Goal: Task Accomplishment & Management: Use online tool/utility

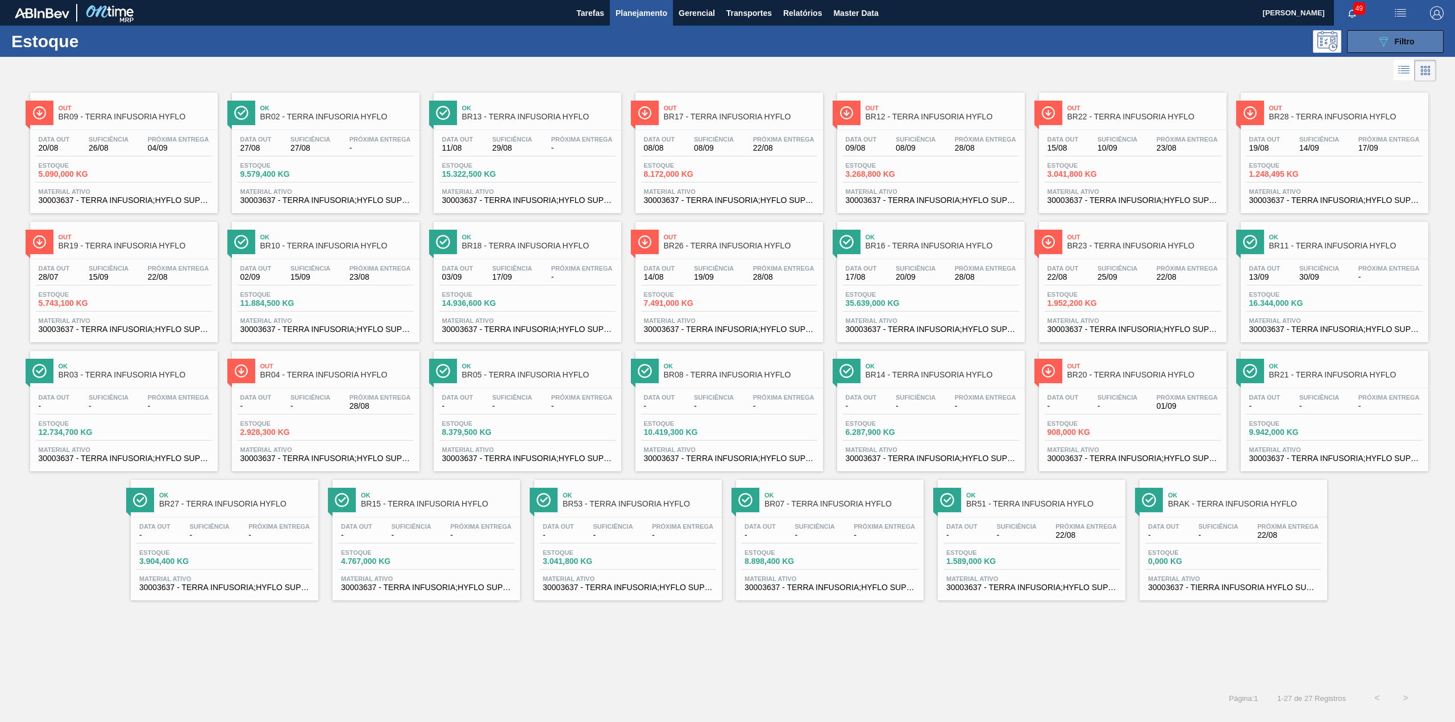
click at [1374, 36] on button "089F7B8B-B2A5-4AFE-B5C0-19BA573D28AC Filtro" at bounding box center [1395, 41] width 97 height 23
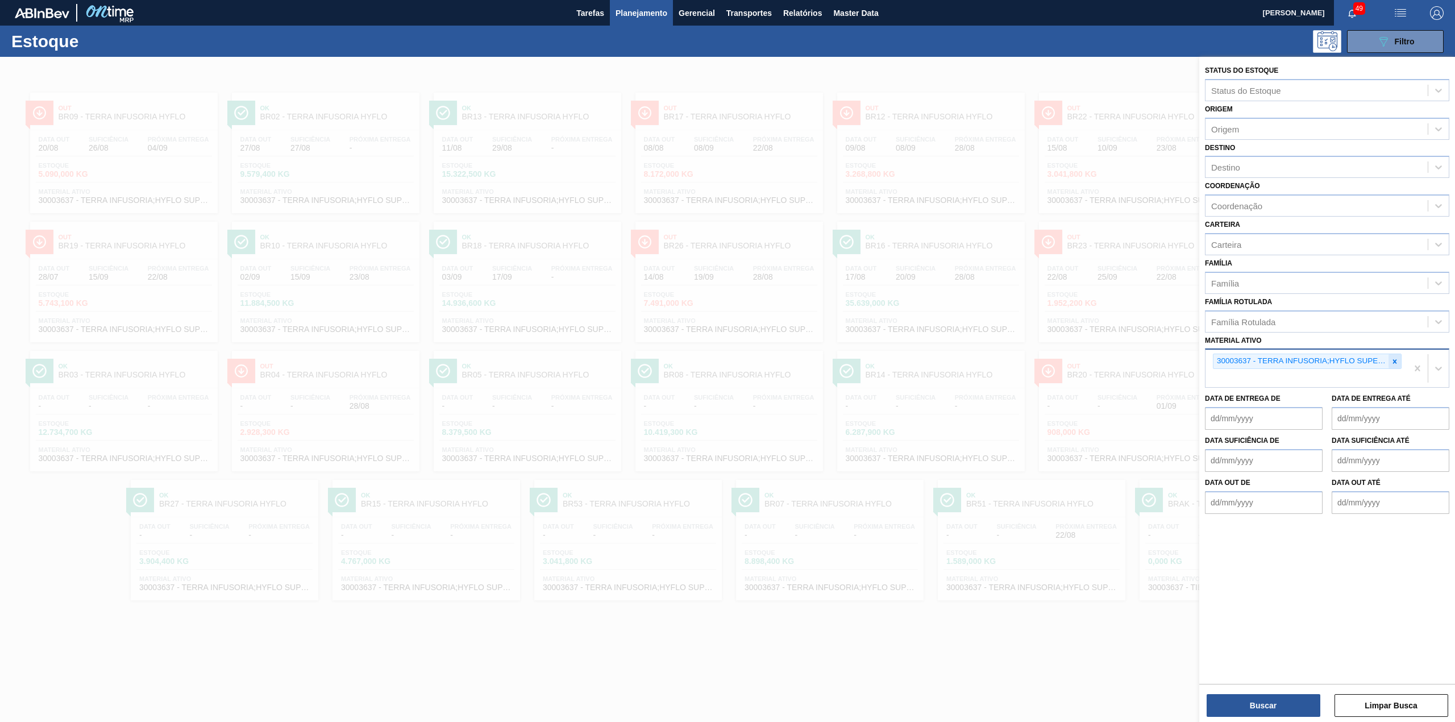
click at [1392, 364] on icon at bounding box center [1395, 361] width 8 height 8
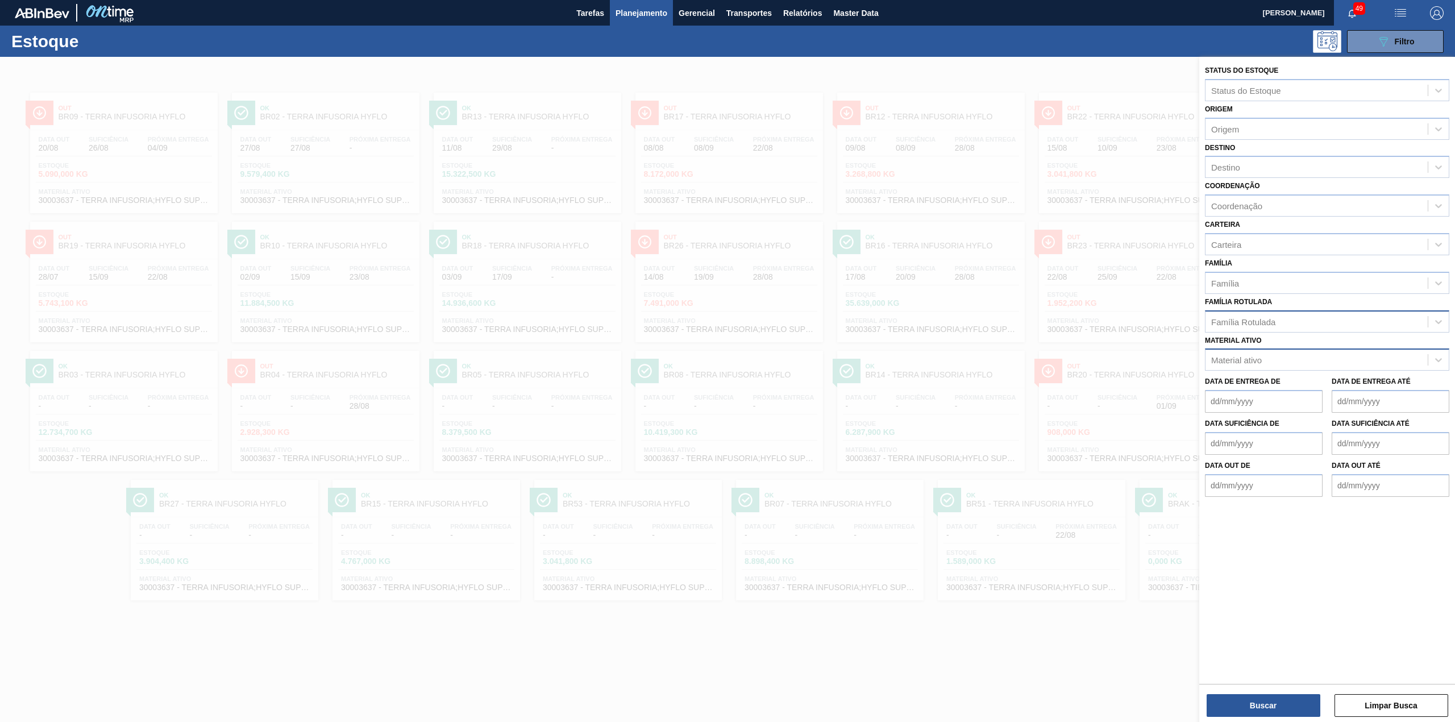
click at [1279, 319] on div "Família Rotulada" at bounding box center [1316, 321] width 222 height 16
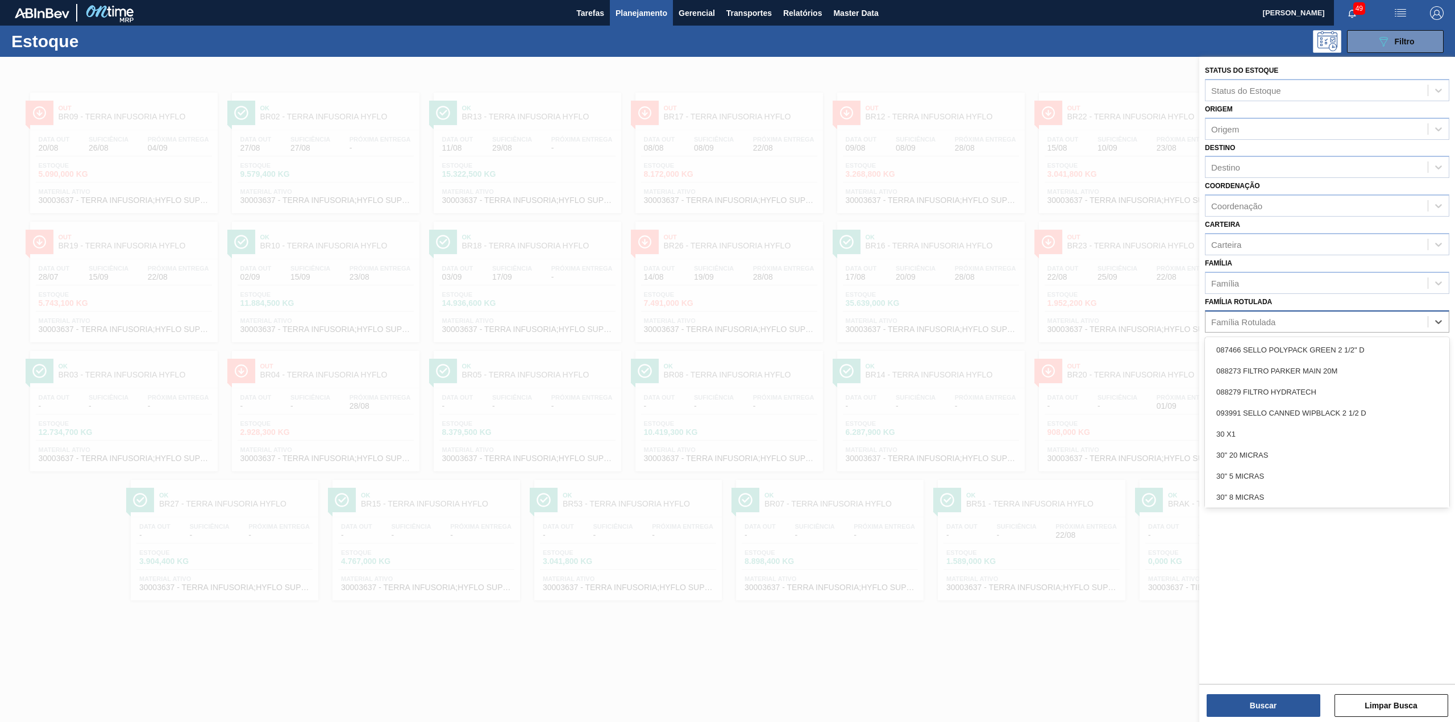
paste Rotulada "LUPULO AROMA US CENTENNIAL PELLET T90"
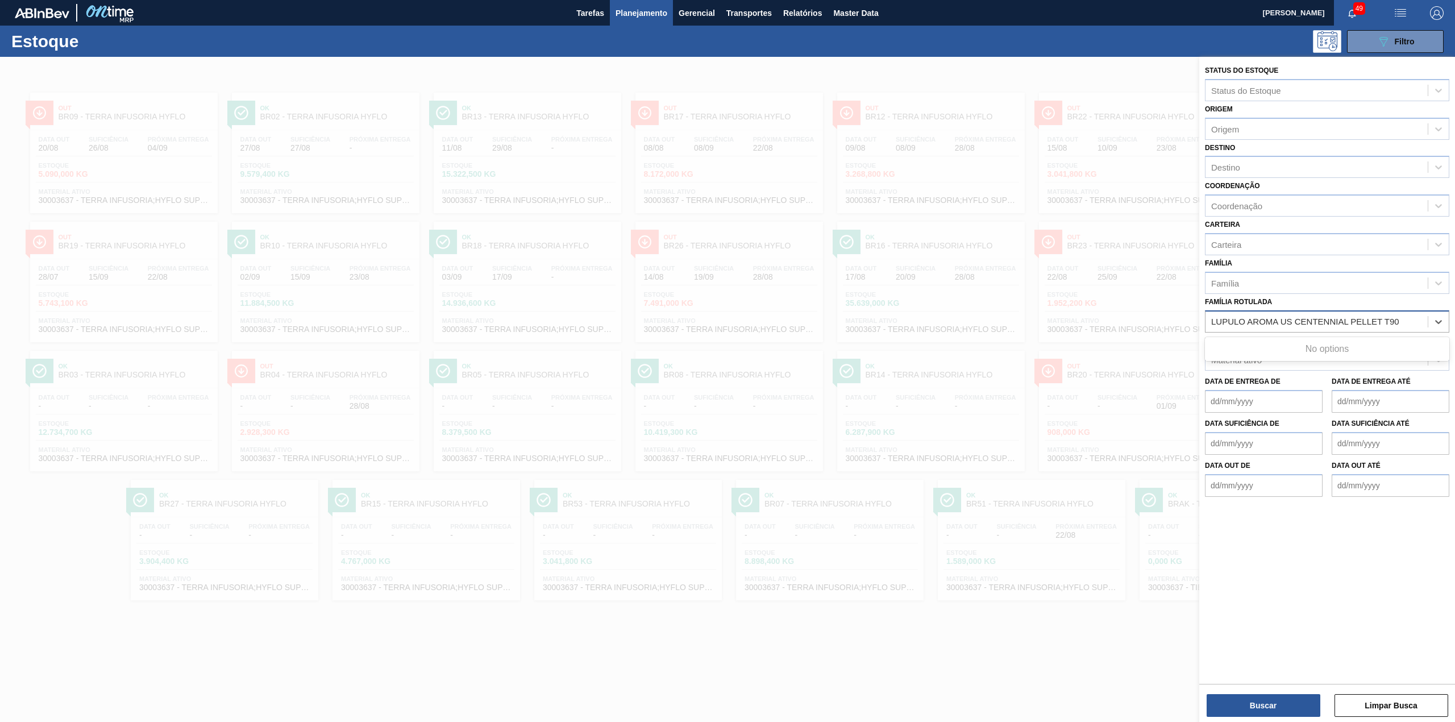
type Rotulada "LUPULO AROMA US CENTENNIAL PELLET T90"
click at [1337, 348] on div "LUPULO AROMA US CENTENNIAL PELLET T90" at bounding box center [1327, 349] width 244 height 21
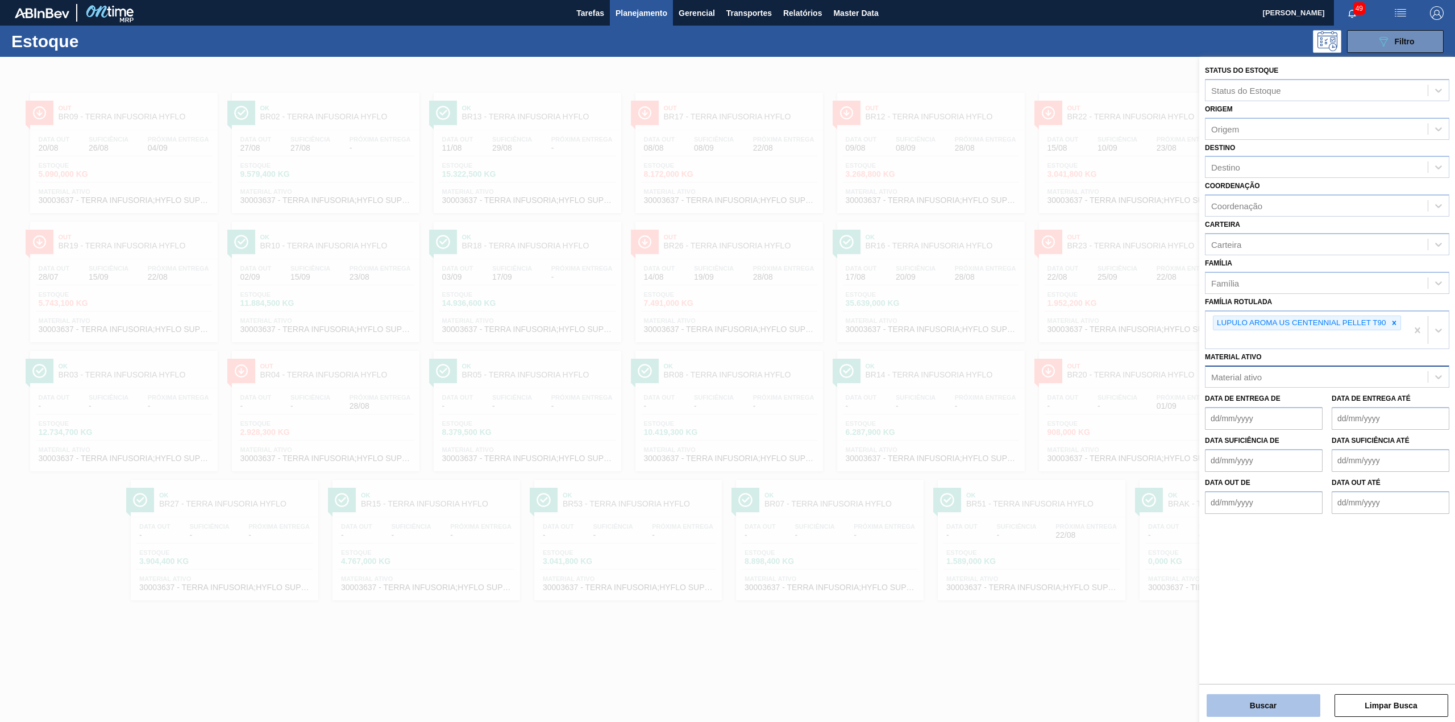
click at [1260, 704] on button "Buscar" at bounding box center [1264, 705] width 114 height 23
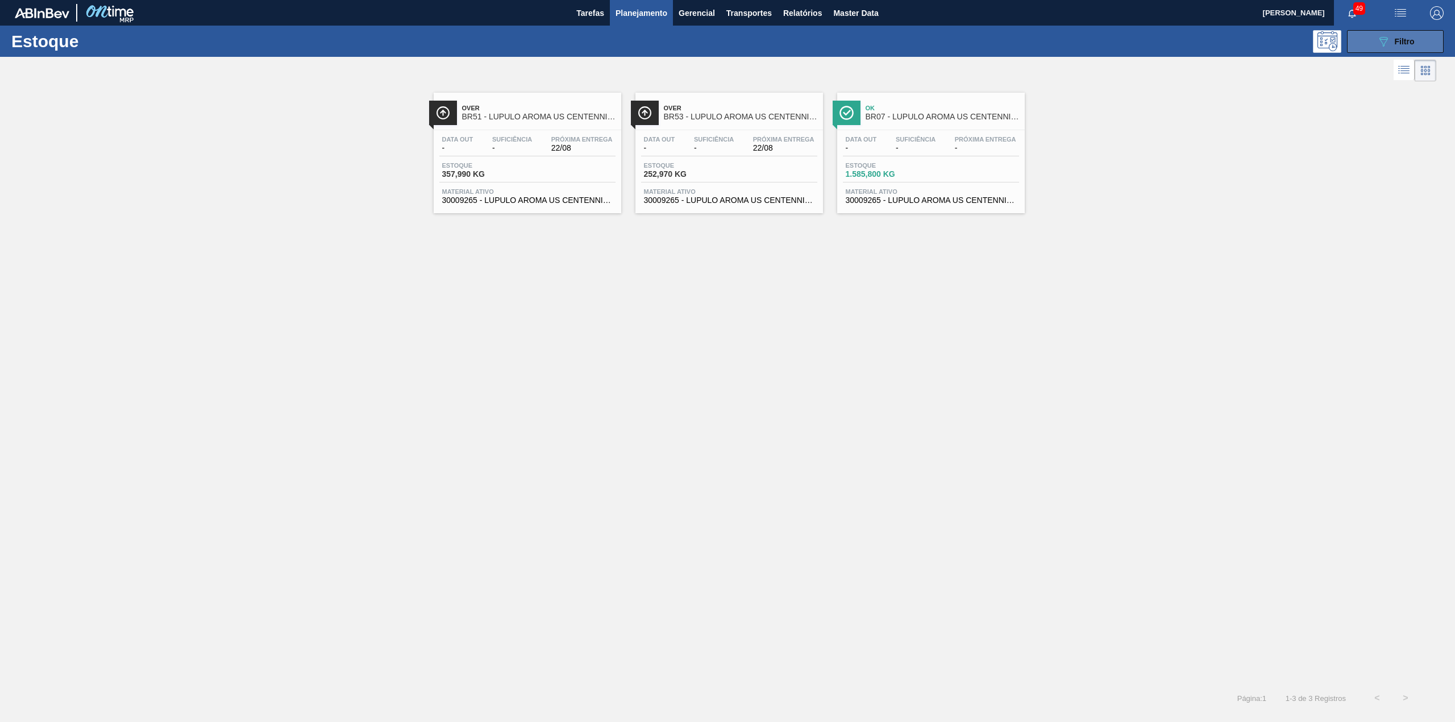
click at [1387, 47] on icon "089F7B8B-B2A5-4AFE-B5C0-19BA573D28AC" at bounding box center [1383, 42] width 14 height 14
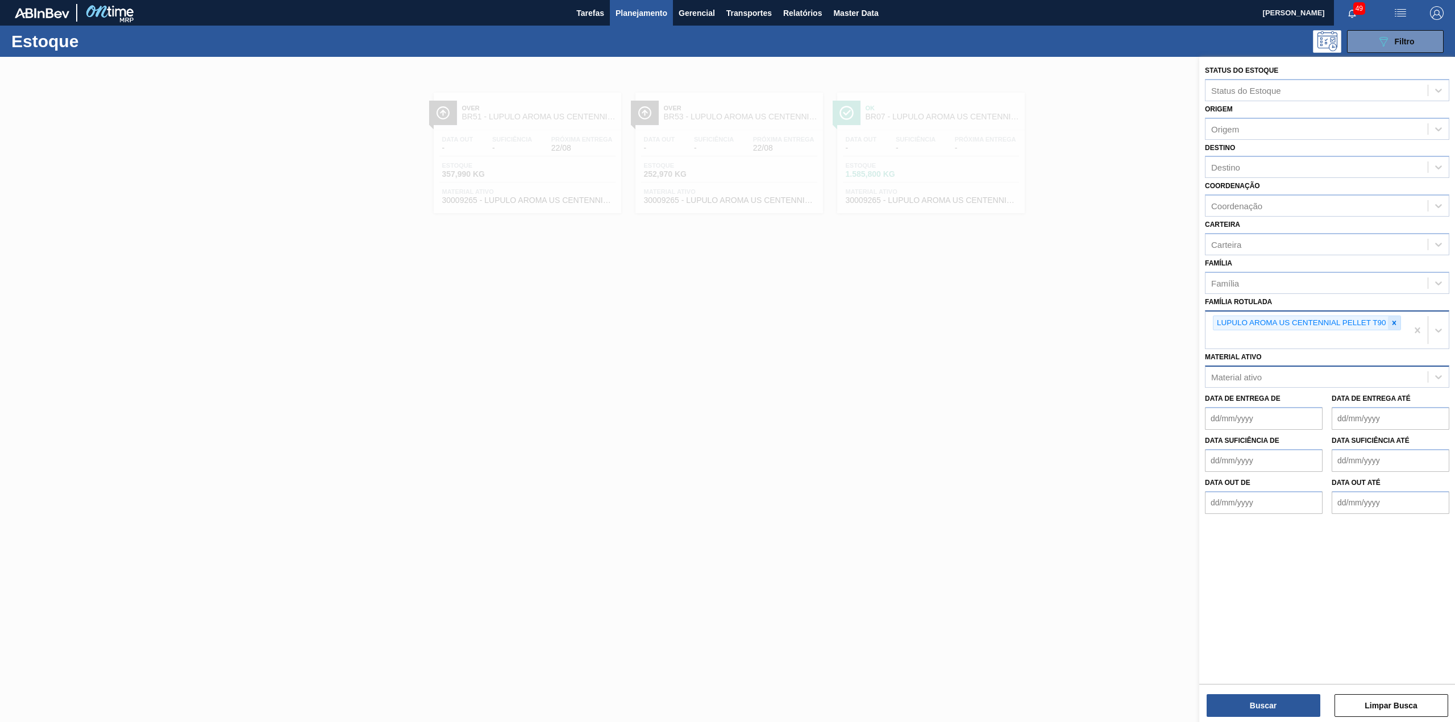
click at [1390, 324] on icon at bounding box center [1394, 323] width 8 height 8
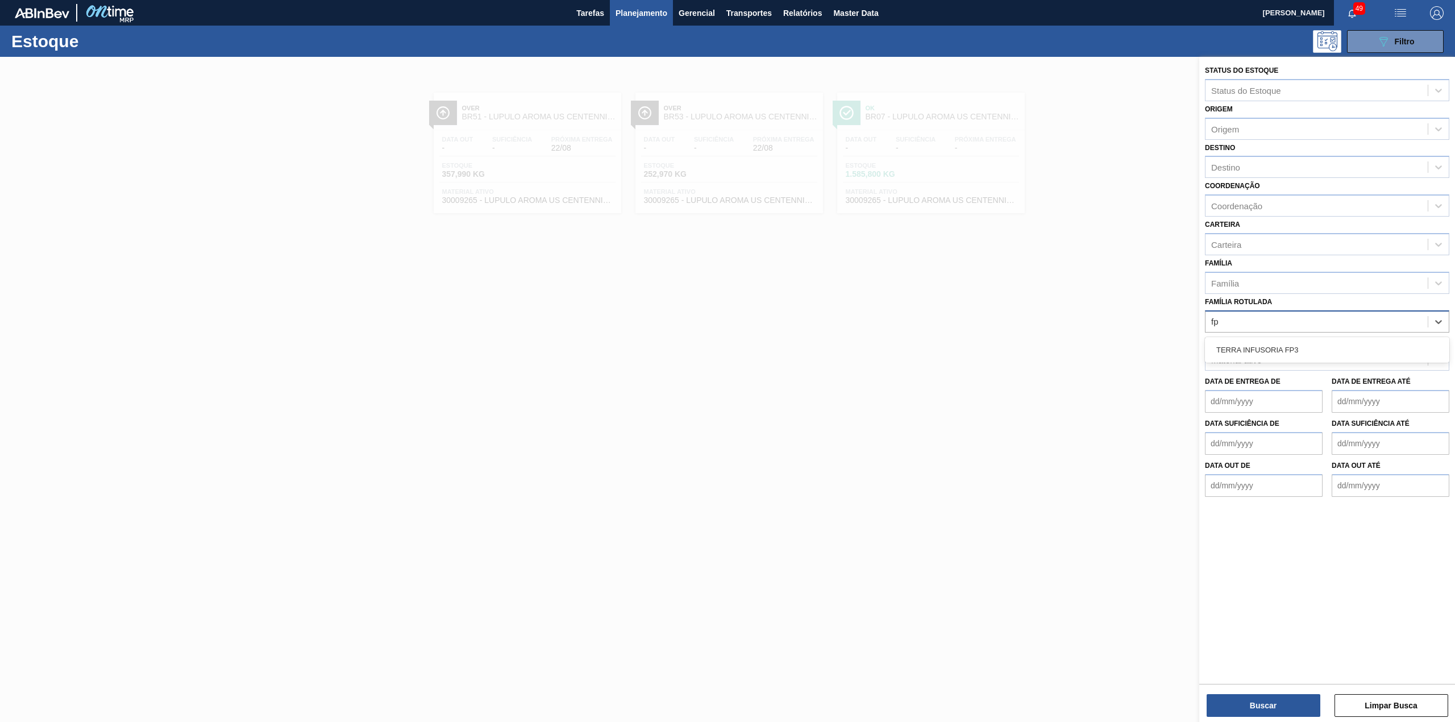
type Rotulada "fp3"
click at [1272, 702] on button "Buscar" at bounding box center [1264, 705] width 114 height 23
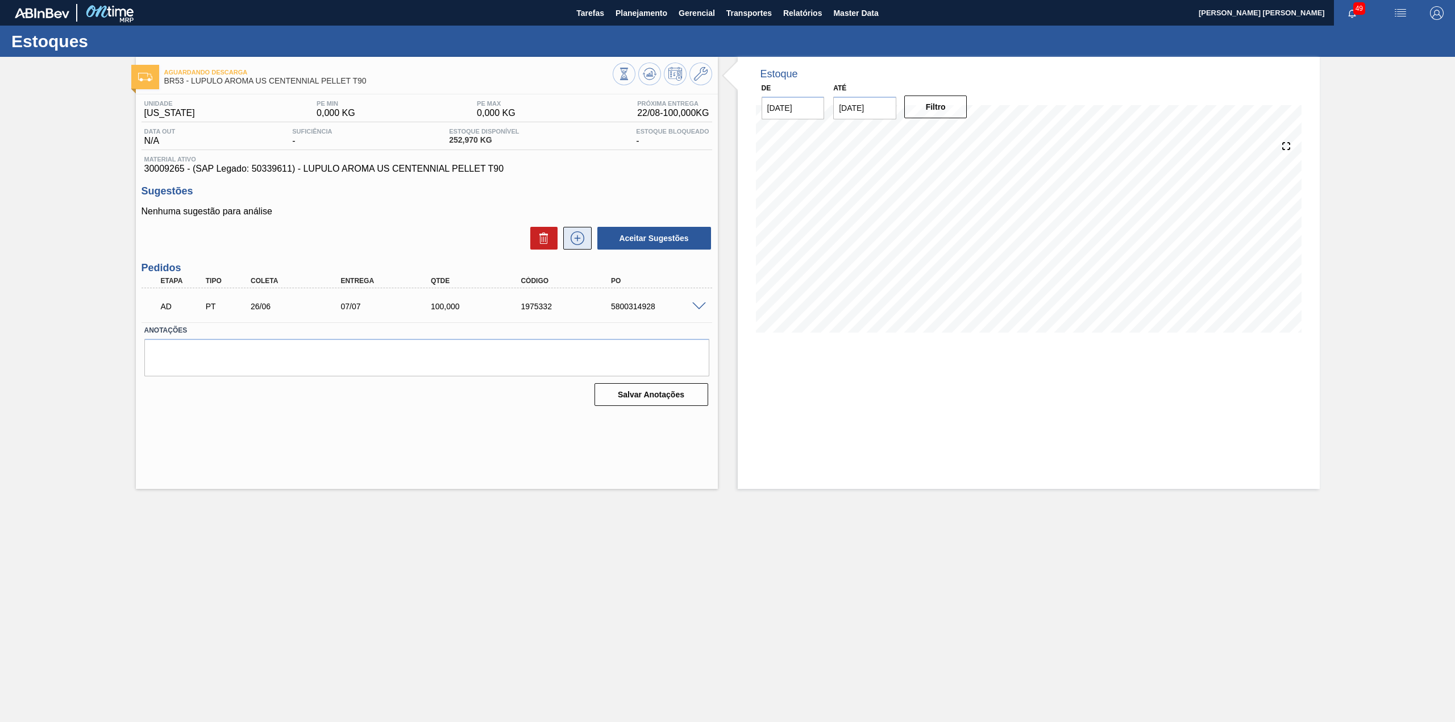
click at [575, 241] on icon at bounding box center [577, 238] width 18 height 14
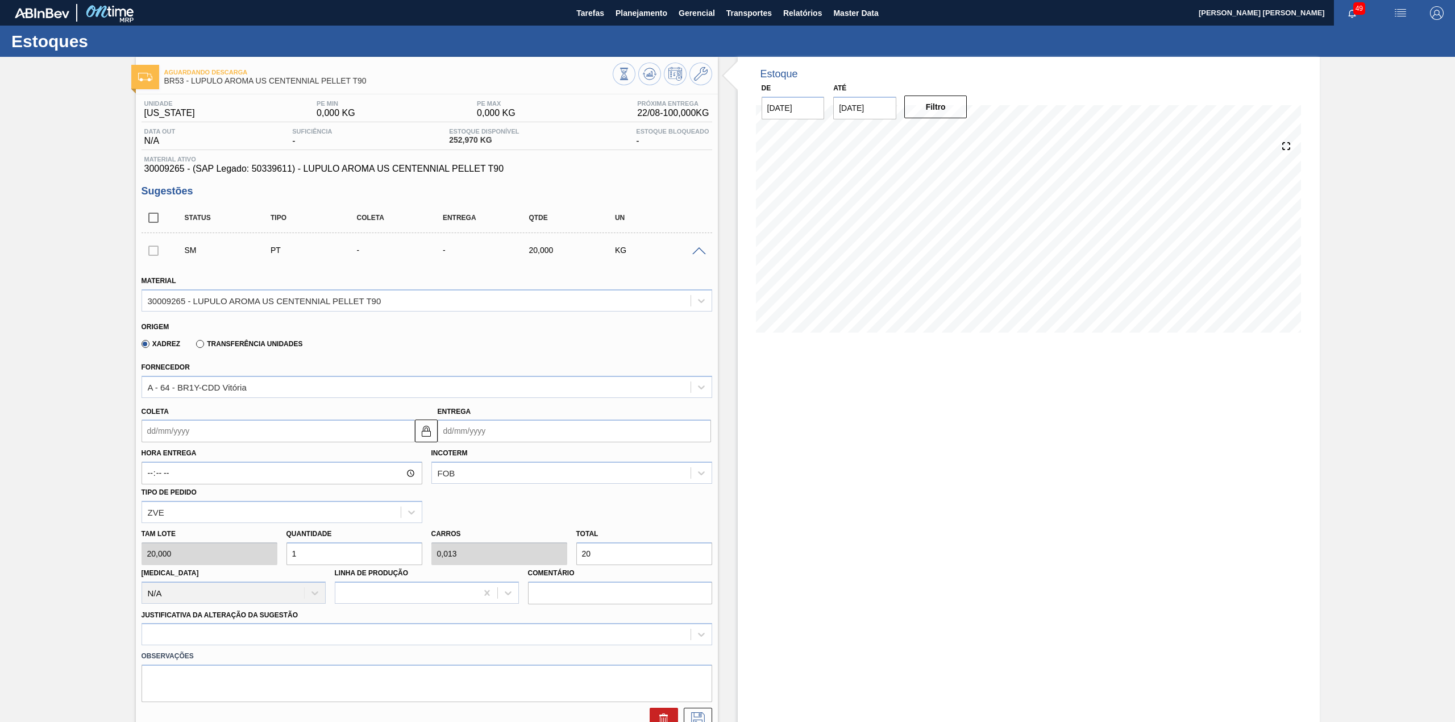
scroll to position [76, 0]
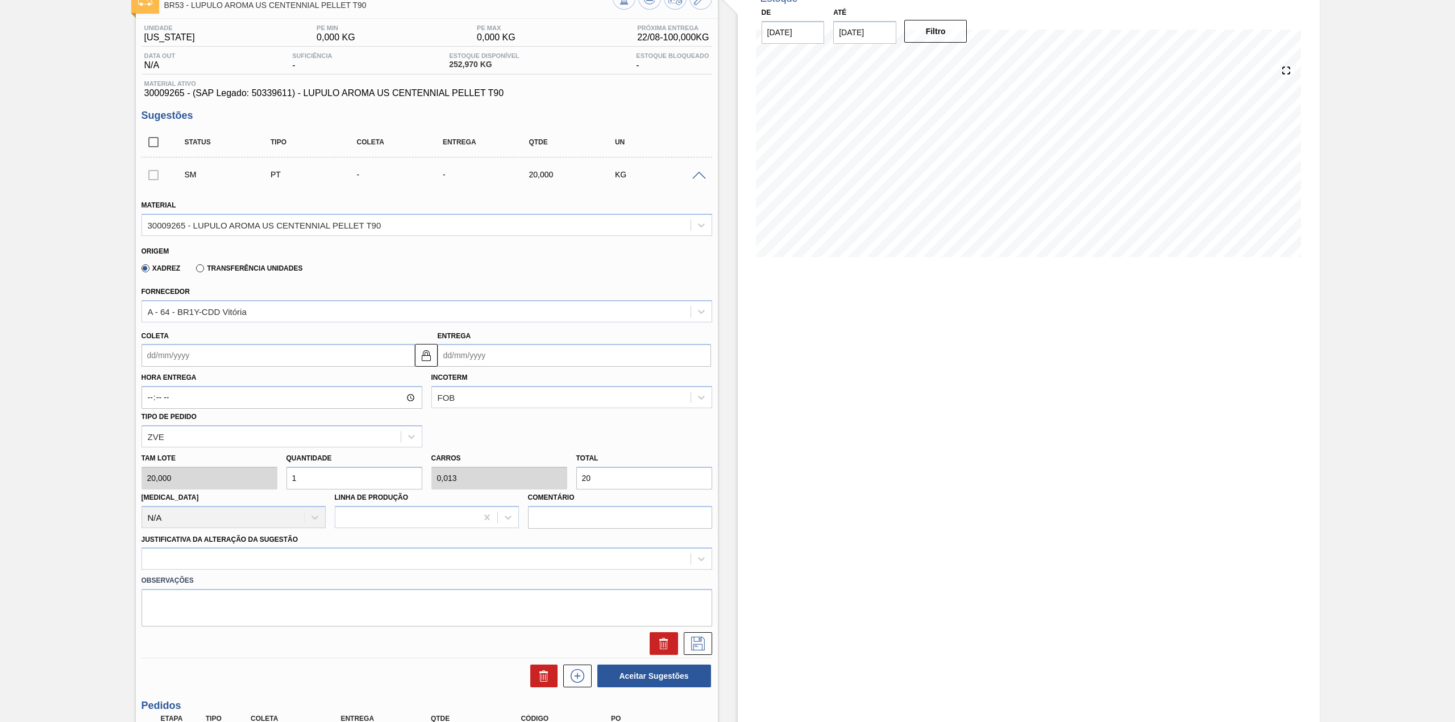
click at [239, 350] on input "Coleta" at bounding box center [278, 355] width 273 height 23
click at [242, 260] on div "Xadrez Transferência Unidades" at bounding box center [220, 267] width 166 height 19
click at [239, 273] on div "Transferência Unidades" at bounding box center [247, 268] width 111 height 10
click at [225, 267] on label "Transferência Unidades" at bounding box center [249, 268] width 106 height 8
click at [194, 271] on input "Transferência Unidades" at bounding box center [194, 271] width 0 height 0
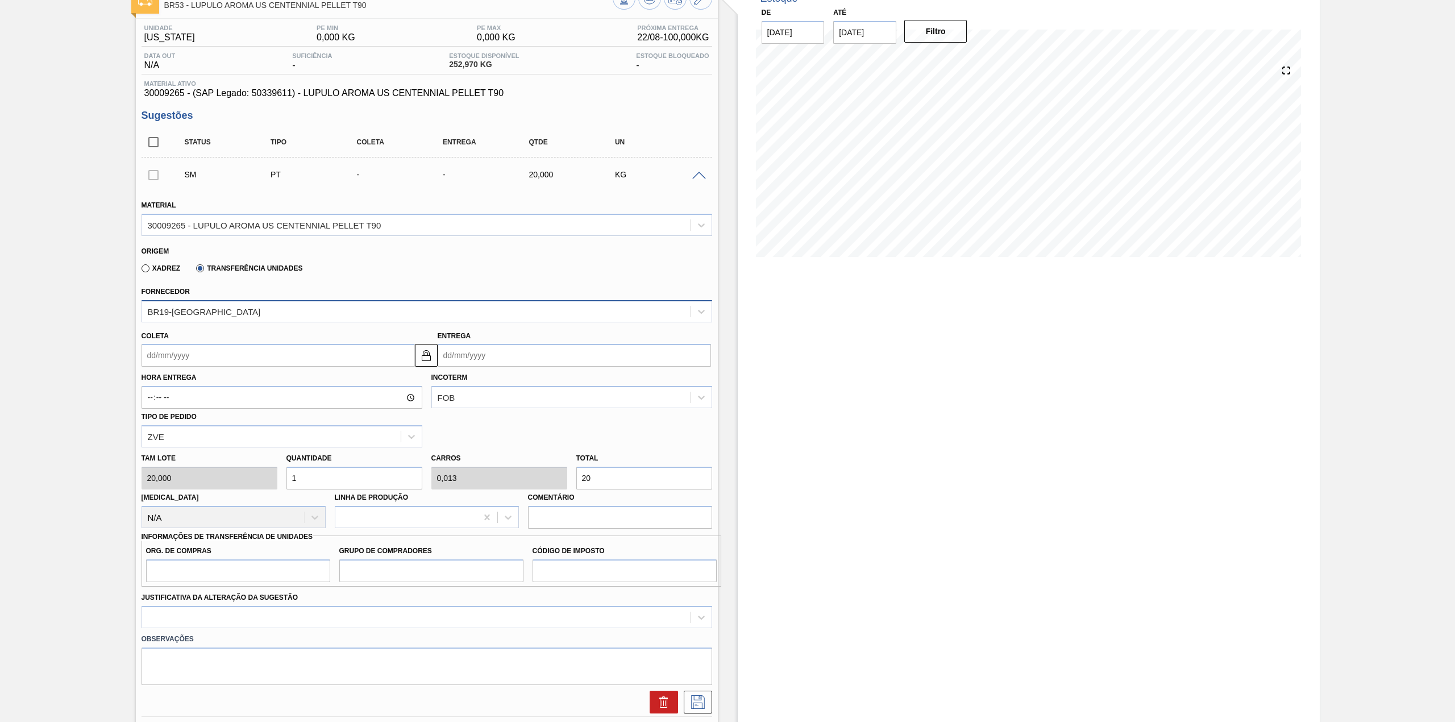
click at [235, 315] on div "BR19-Nova Rio" at bounding box center [416, 311] width 548 height 16
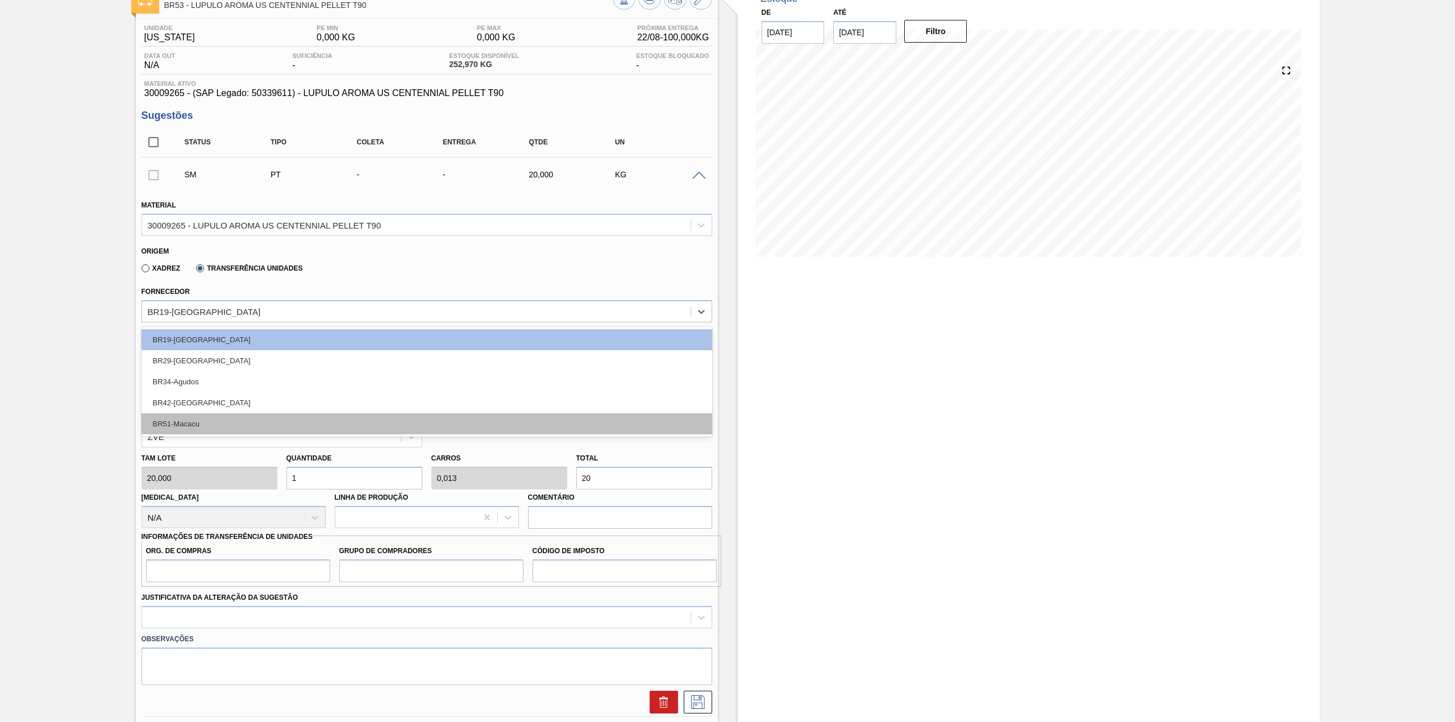
click at [217, 425] on div "BR51-Macacu" at bounding box center [427, 423] width 571 height 21
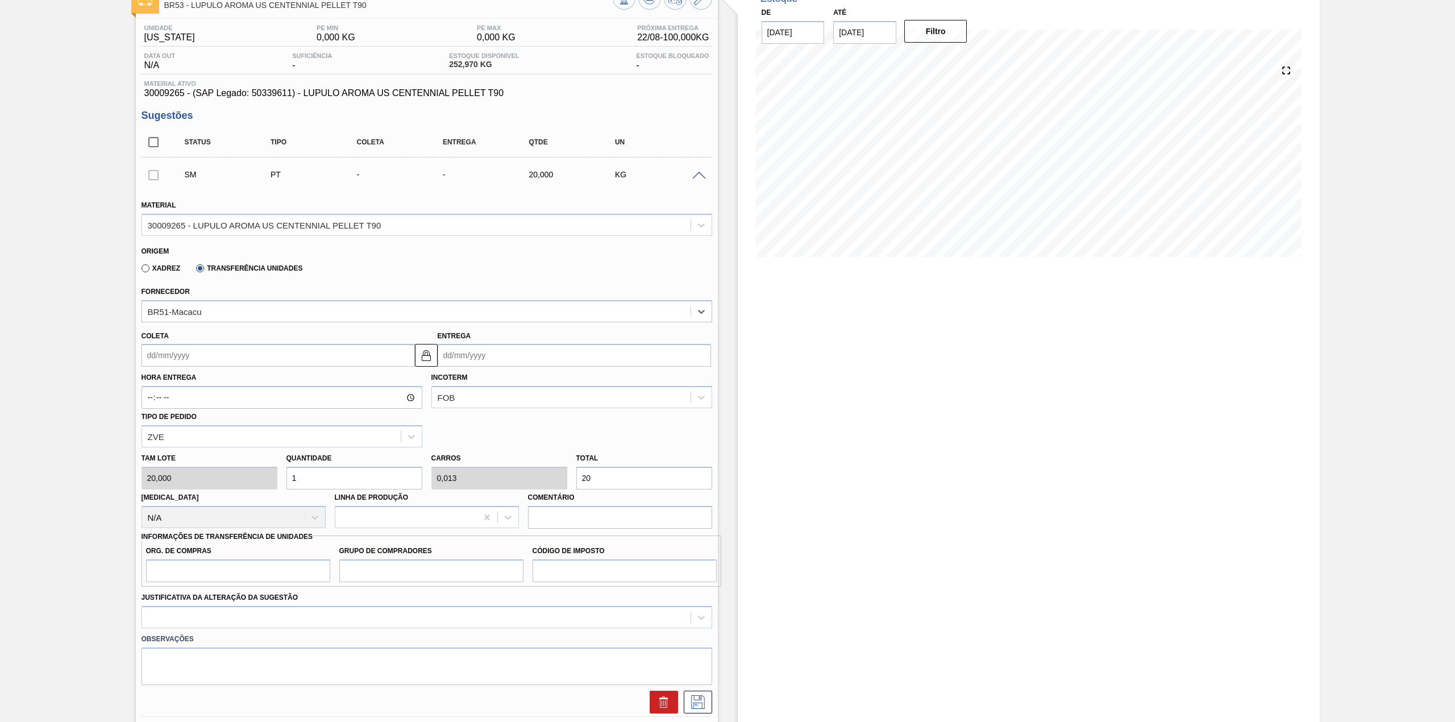
click at [228, 344] on input "Coleta" at bounding box center [278, 355] width 273 height 23
click at [177, 492] on div "25" at bounding box center [172, 492] width 15 height 15
type input "[DATE]"
click at [310, 480] on input "1" at bounding box center [354, 478] width 136 height 23
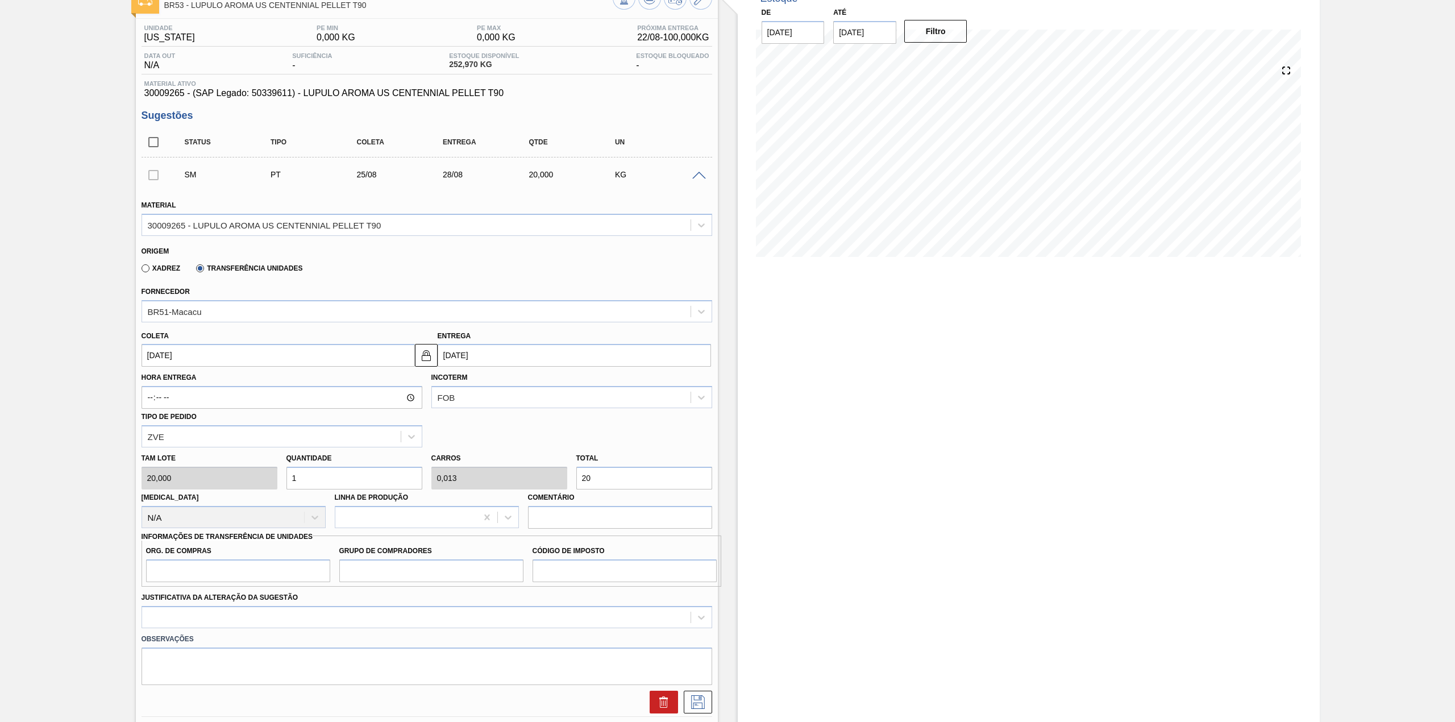
click at [615, 477] on input "20" at bounding box center [644, 478] width 136 height 23
type input "20"
type input "0,1"
type input "0,001"
type input "20"
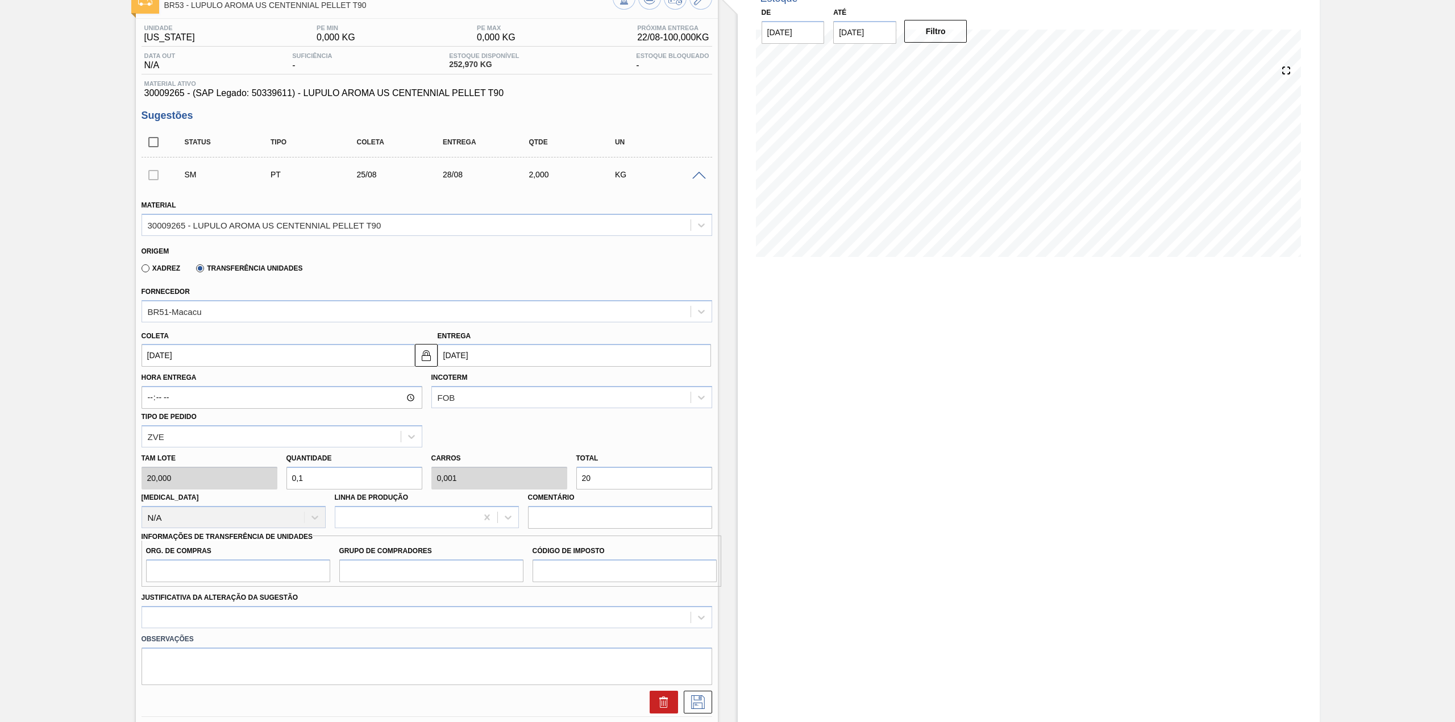
type input "1"
type input "0,013"
type input "10"
type input "0,133"
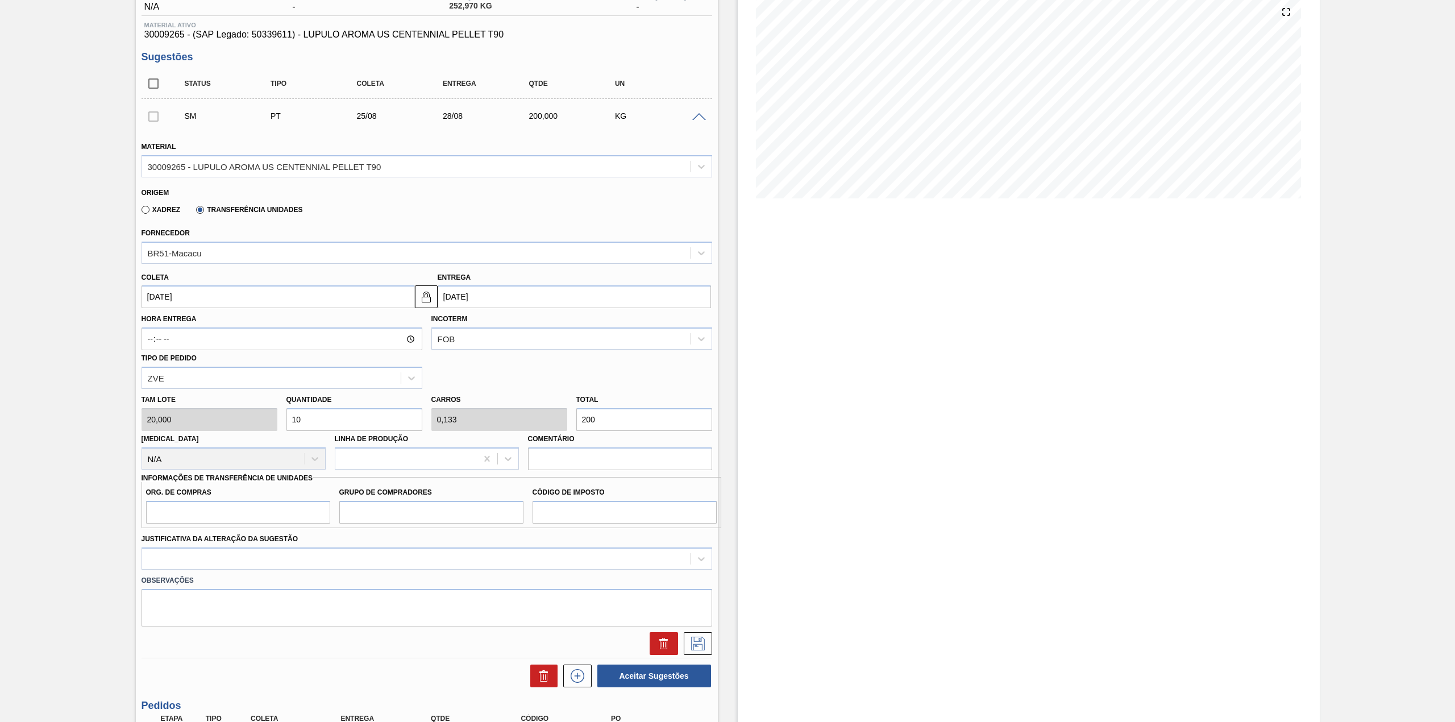
scroll to position [151, 0]
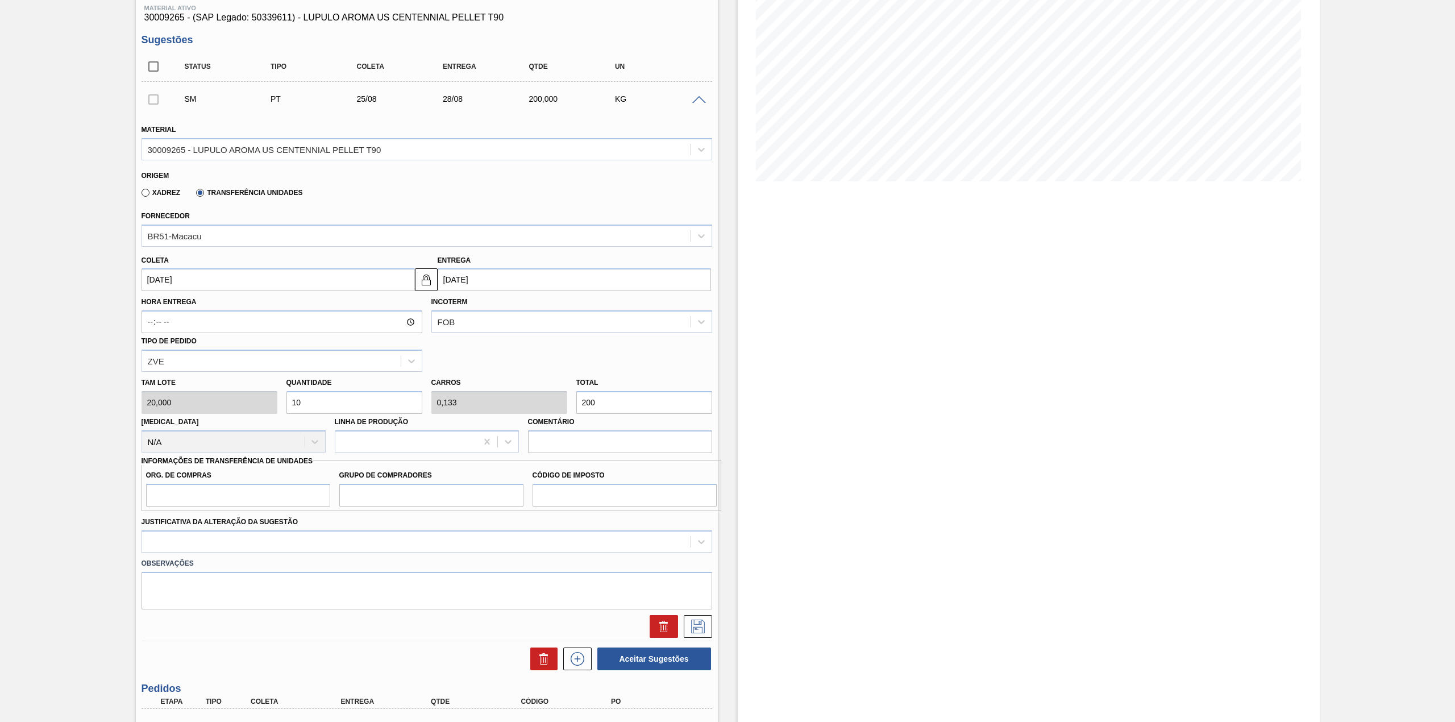
type input "200"
click at [250, 488] on input "Org. de Compras" at bounding box center [238, 495] width 184 height 23
type input "BR00"
click at [369, 501] on input "Grupo de Compradores" at bounding box center [431, 495] width 184 height 23
type input "A01"
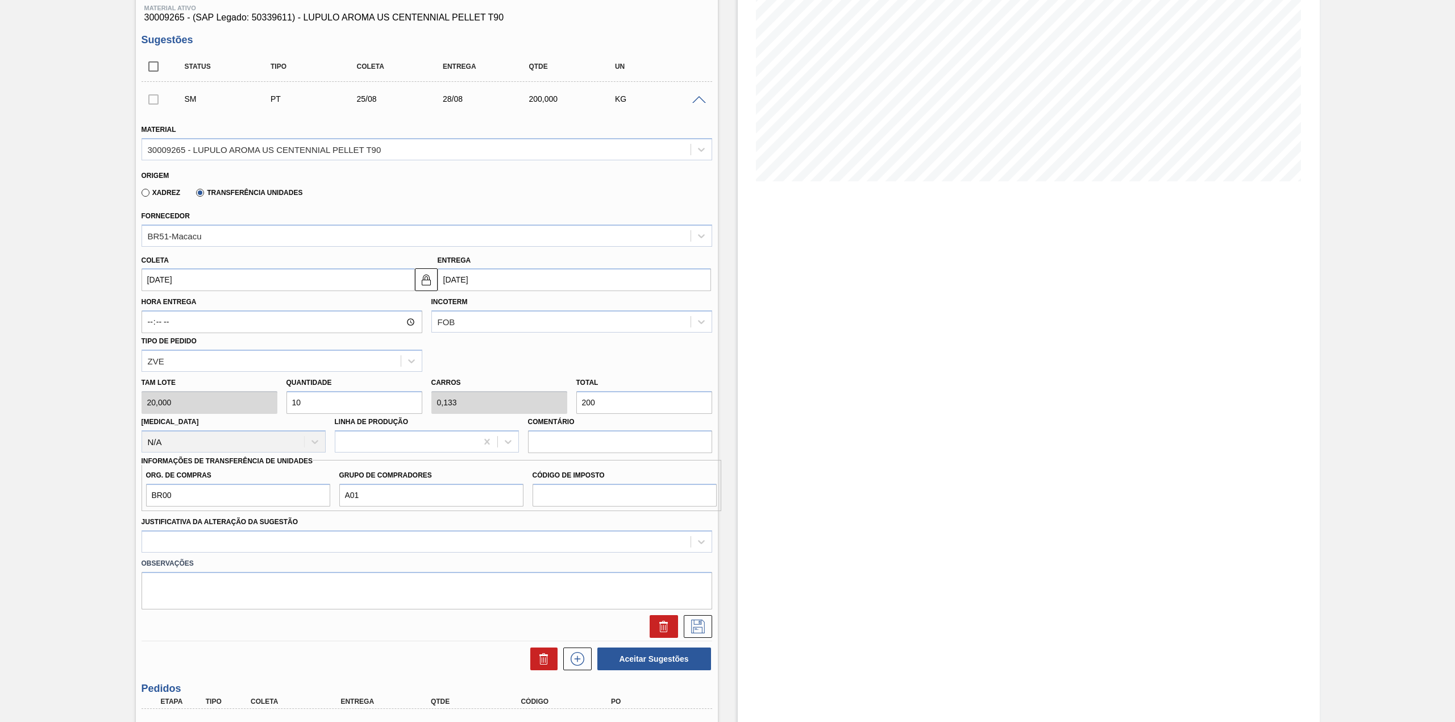
click at [553, 512] on div "Justificativa da Alteração da Sugestão" at bounding box center [427, 531] width 580 height 41
drag, startPoint x: 562, startPoint y: 502, endPoint x: 566, endPoint y: 508, distance: 6.8
click at [562, 502] on input "Código de Imposto" at bounding box center [625, 495] width 184 height 23
click at [560, 499] on input "Código de Imposto" at bounding box center [625, 495] width 184 height 23
type input "I1"
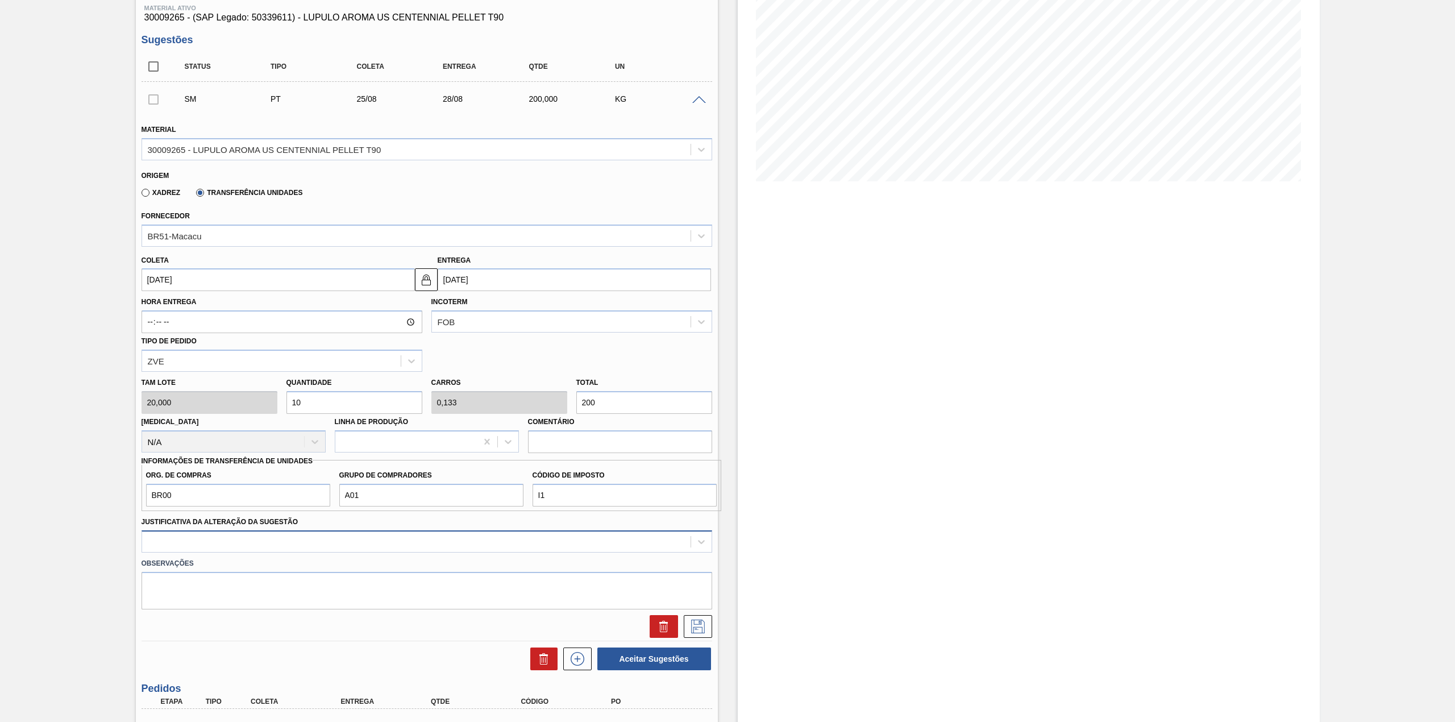
click at [428, 540] on div at bounding box center [427, 541] width 571 height 22
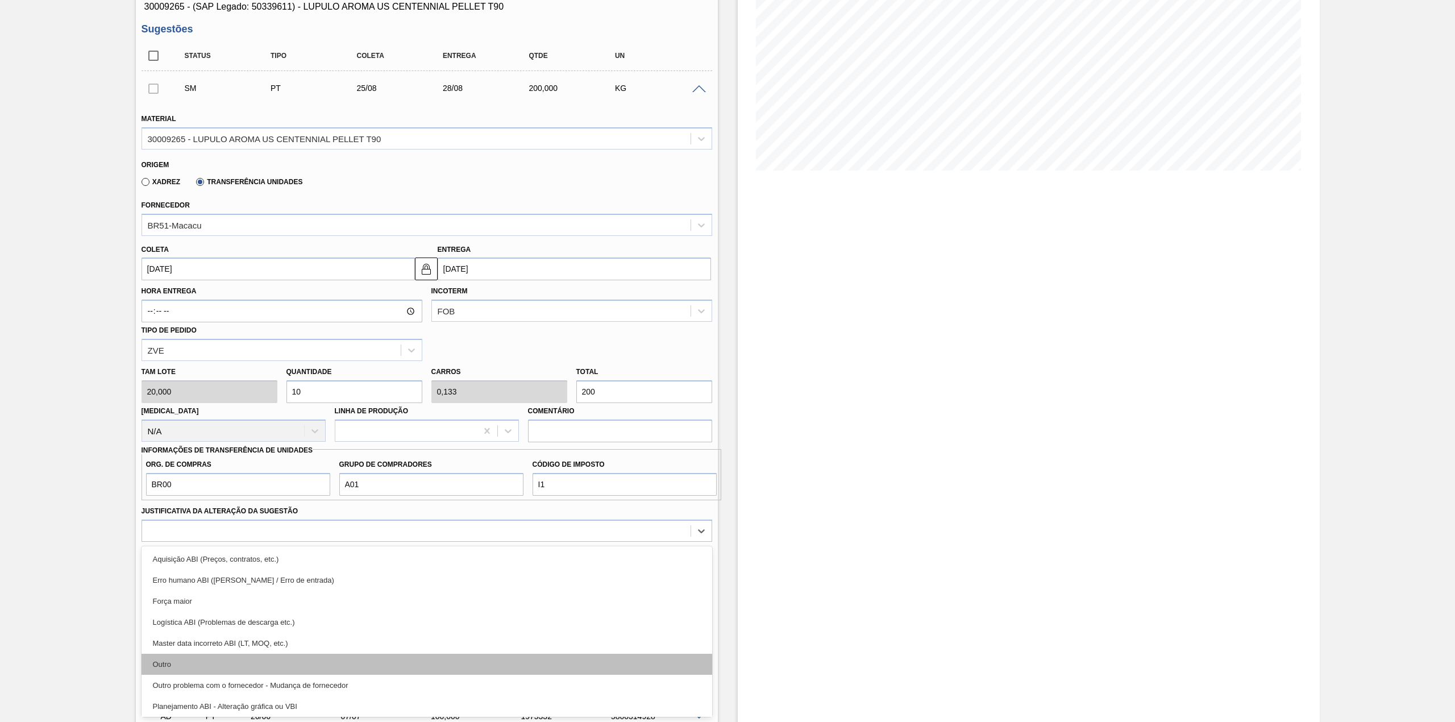
click at [223, 659] on div "Outro" at bounding box center [427, 664] width 571 height 21
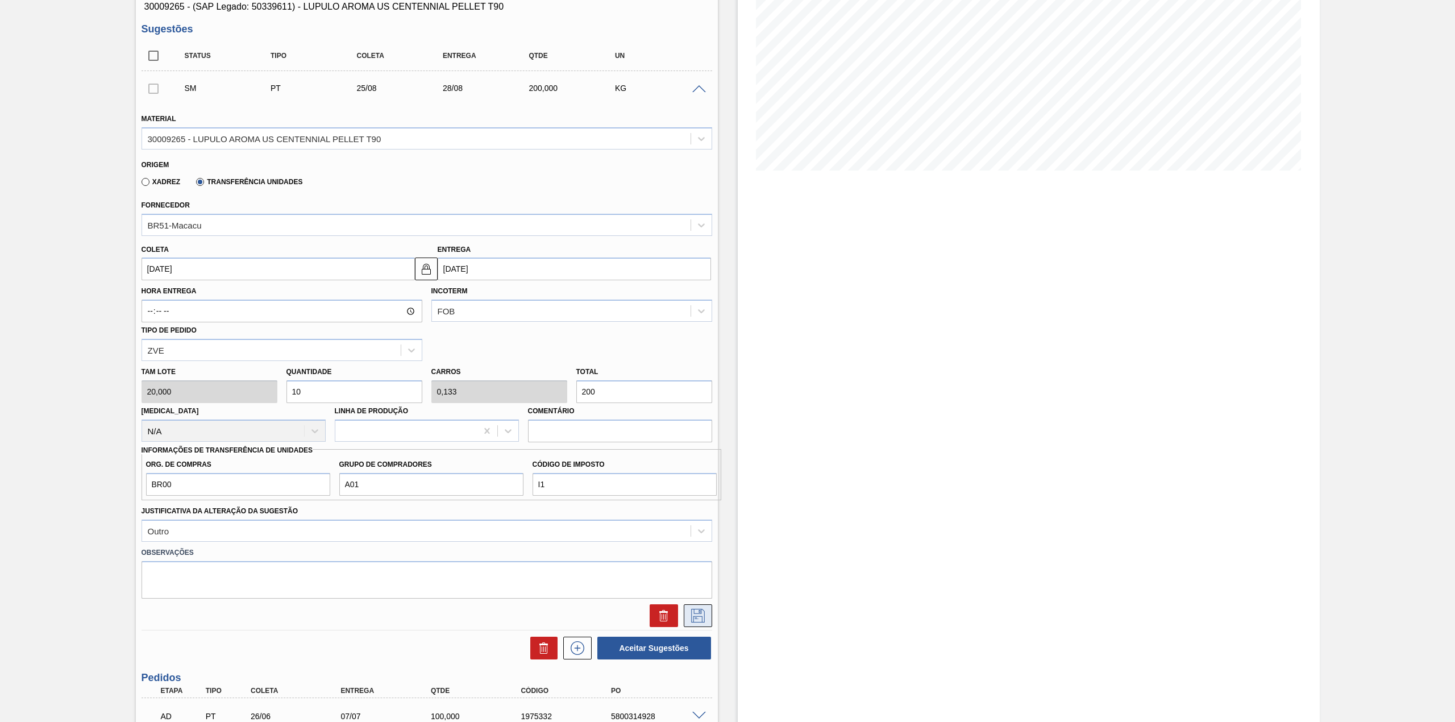
click at [693, 618] on icon at bounding box center [698, 616] width 18 height 14
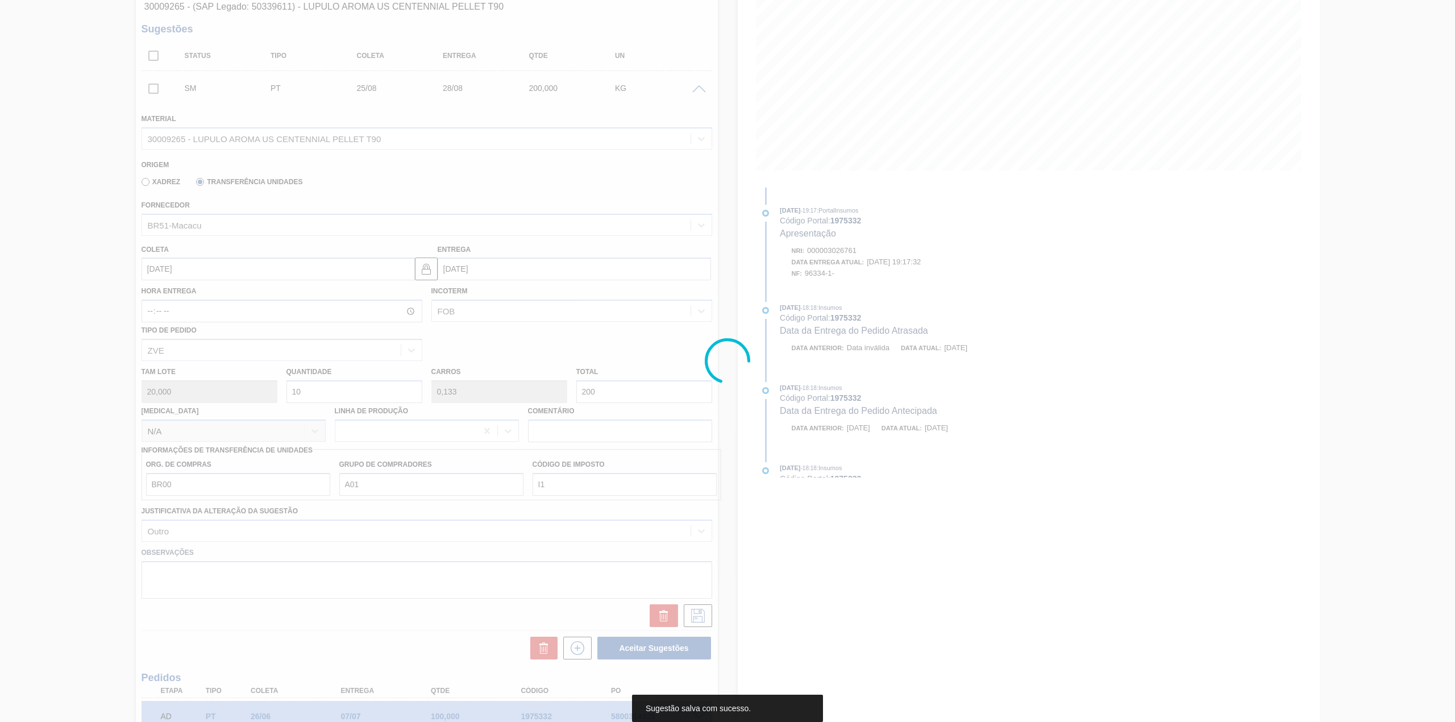
scroll to position [0, 0]
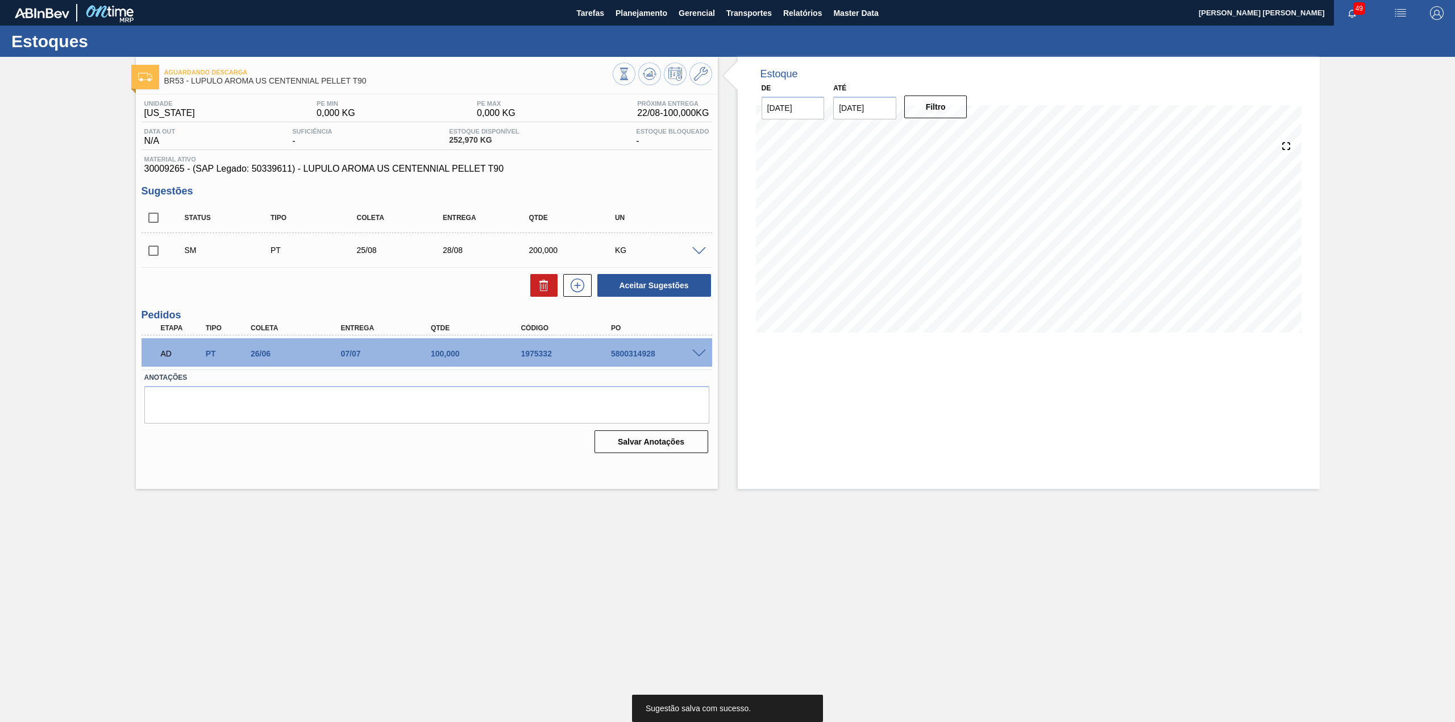
click at [151, 246] on input "checkbox" at bounding box center [154, 251] width 24 height 24
click at [646, 289] on button "Aceitar Sugestões" at bounding box center [654, 285] width 114 height 23
checkbox input "false"
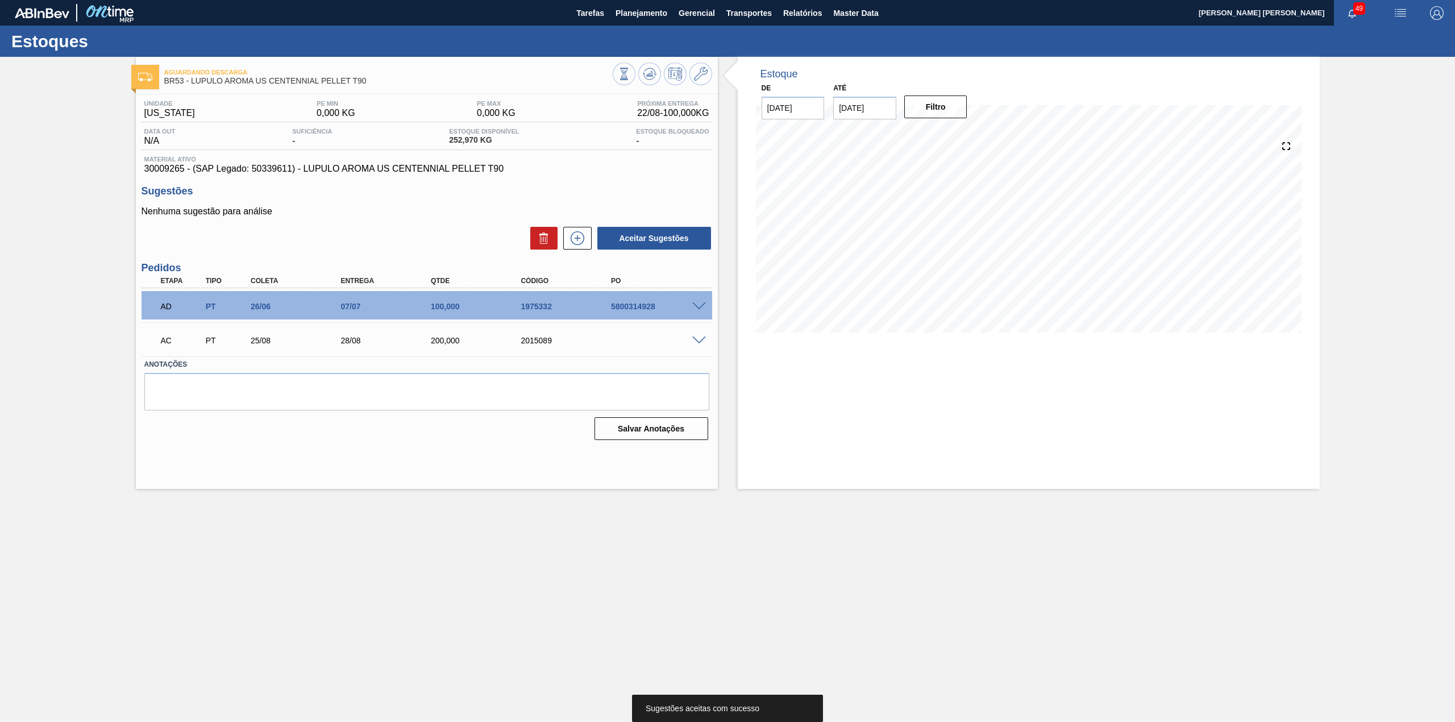
click at [698, 346] on div "AC PT 25/08 28/08 200,000 2015089" at bounding box center [427, 339] width 571 height 28
click at [697, 344] on span at bounding box center [699, 340] width 14 height 9
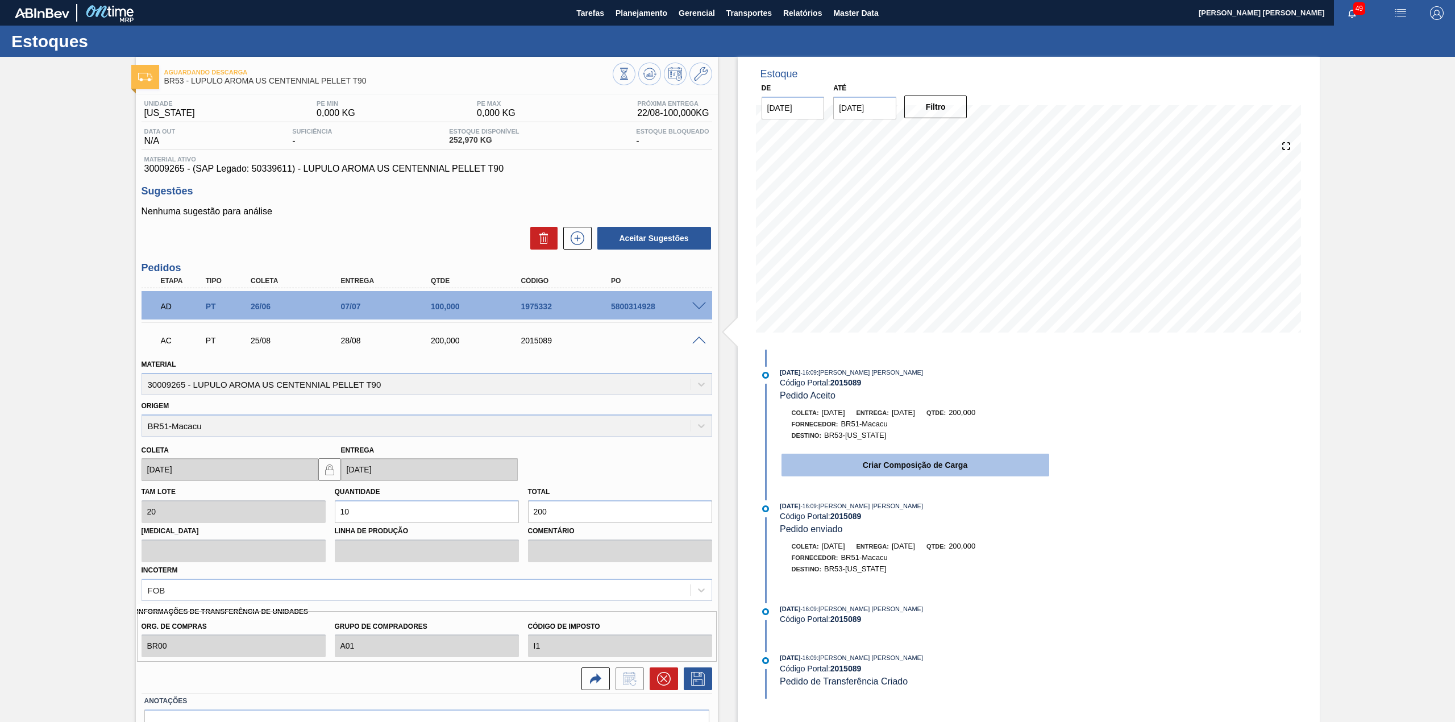
click at [901, 464] on button "Criar Composição de Carga" at bounding box center [915, 465] width 268 height 23
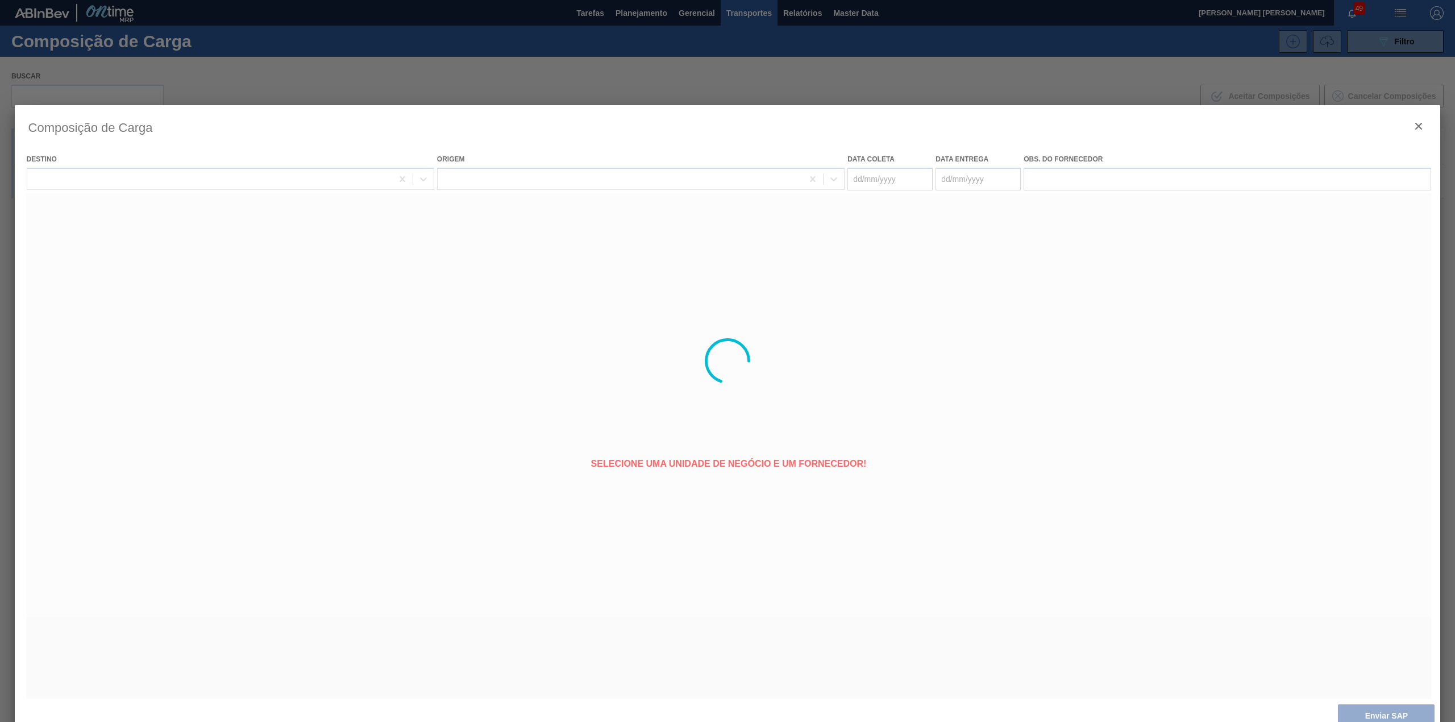
type coleta "[DATE]"
type entrega "28/08/2025"
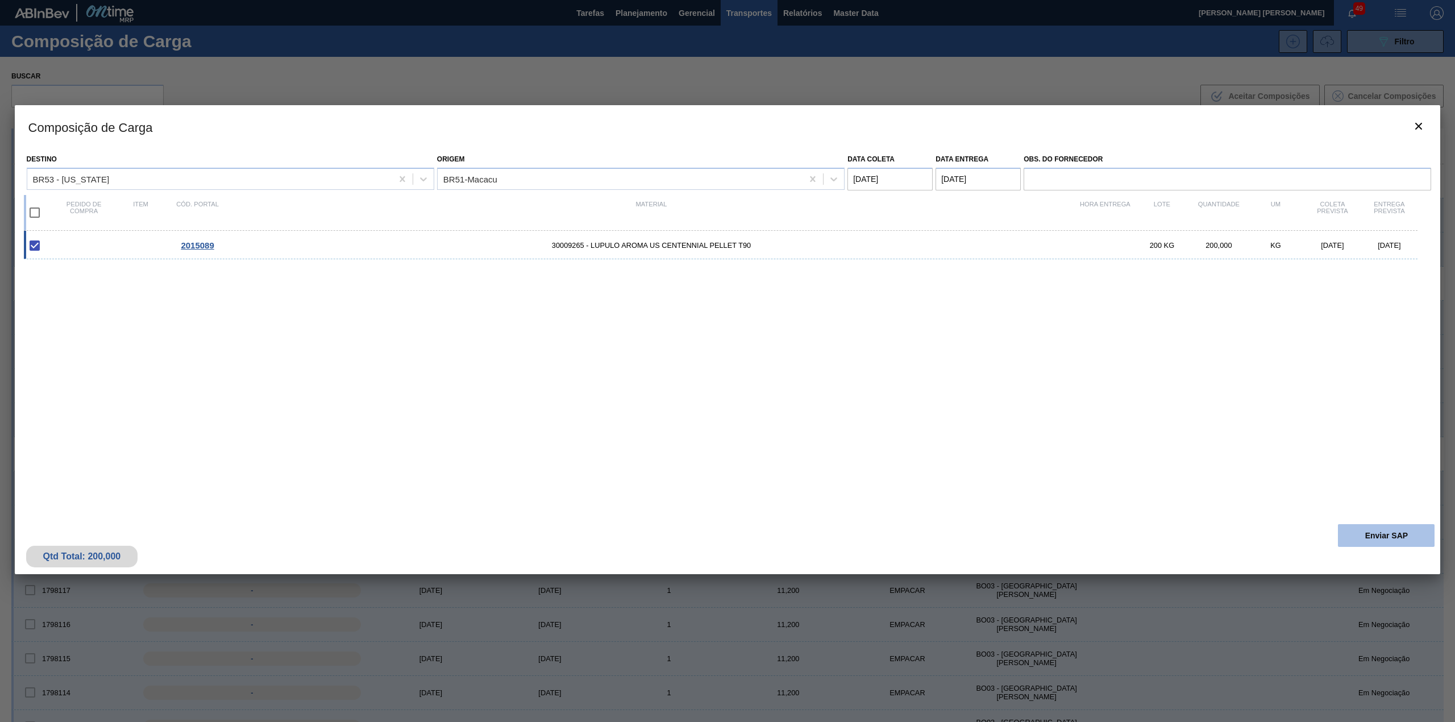
click at [1344, 535] on button "Enviar SAP" at bounding box center [1386, 535] width 97 height 23
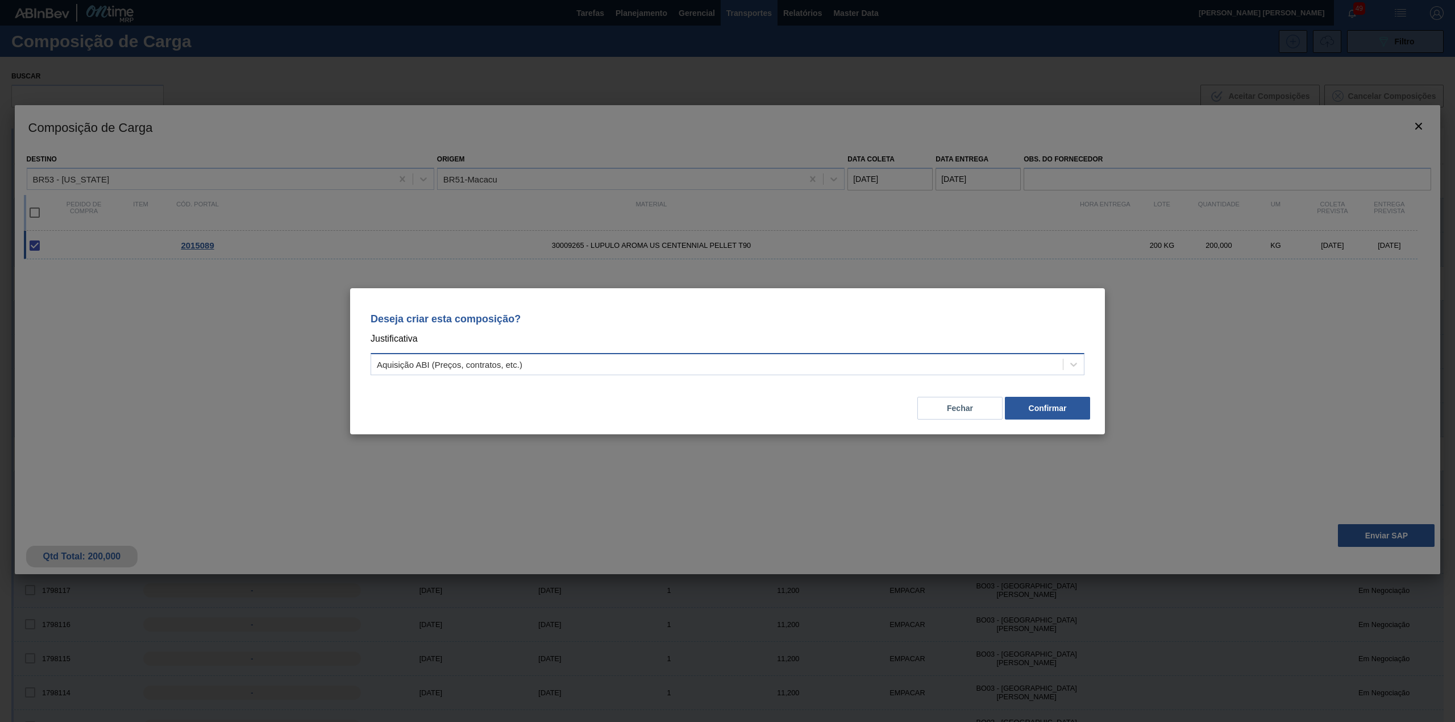
drag, startPoint x: 642, startPoint y: 343, endPoint x: 635, endPoint y: 359, distance: 17.1
click at [641, 346] on p "Justificativa" at bounding box center [728, 338] width 714 height 15
click at [635, 360] on div "Aquisição ABI (Preços, contratos, etc.)" at bounding box center [717, 364] width 692 height 16
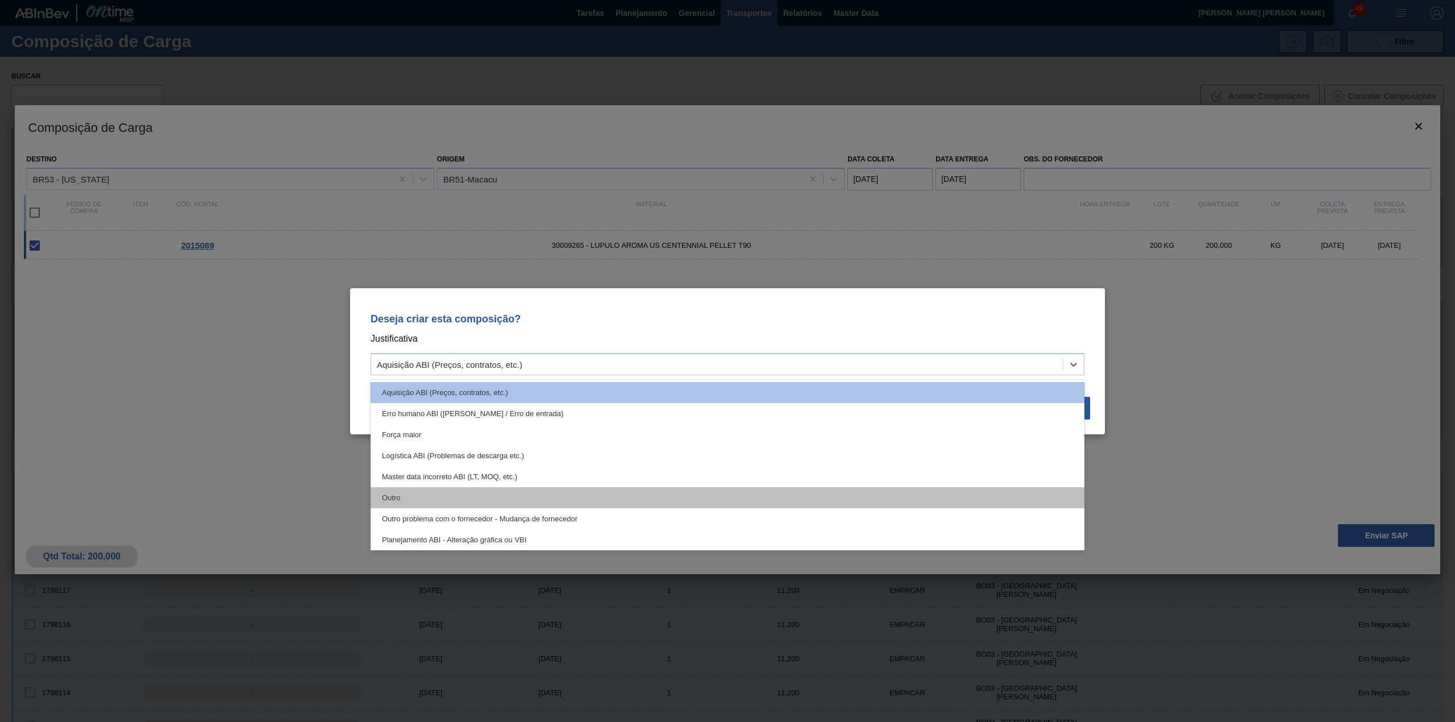
click at [473, 487] on div "Outro" at bounding box center [728, 497] width 714 height 21
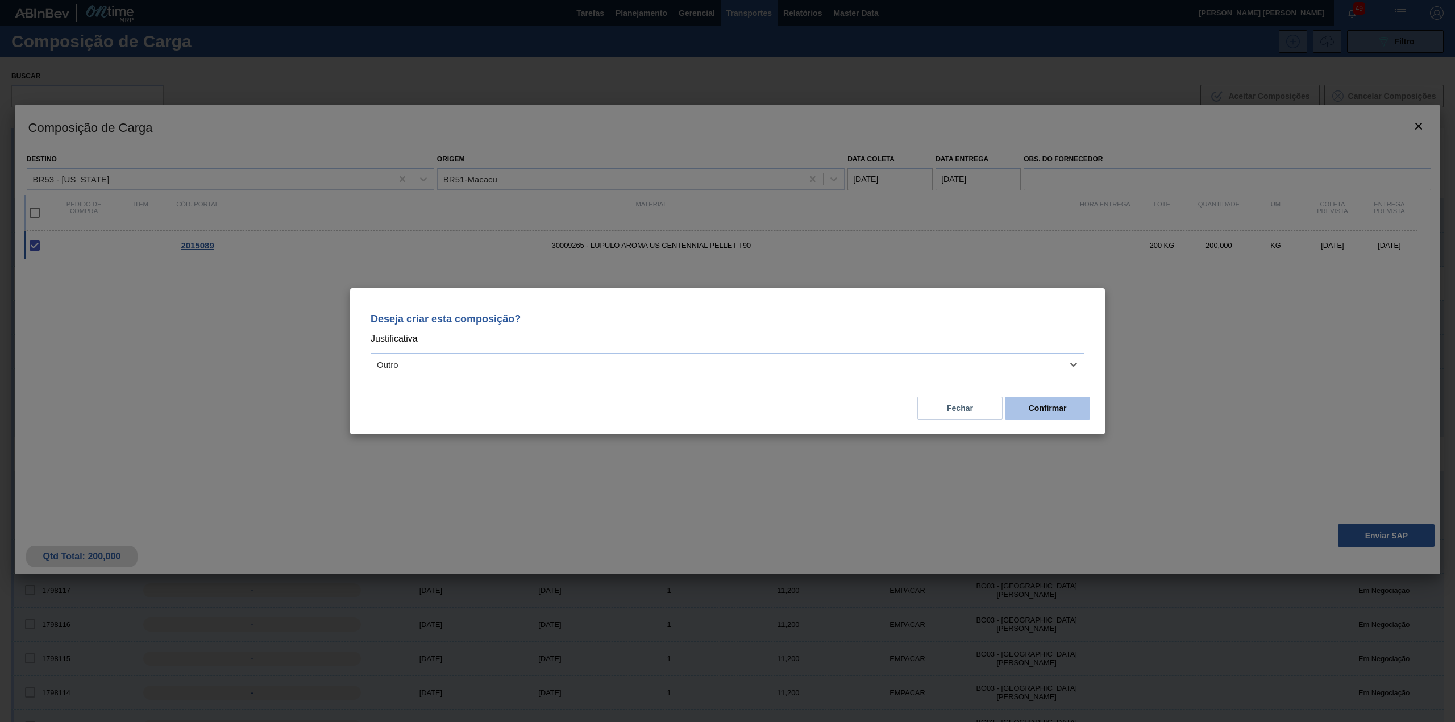
click at [1055, 416] on button "Confirmar" at bounding box center [1047, 408] width 85 height 23
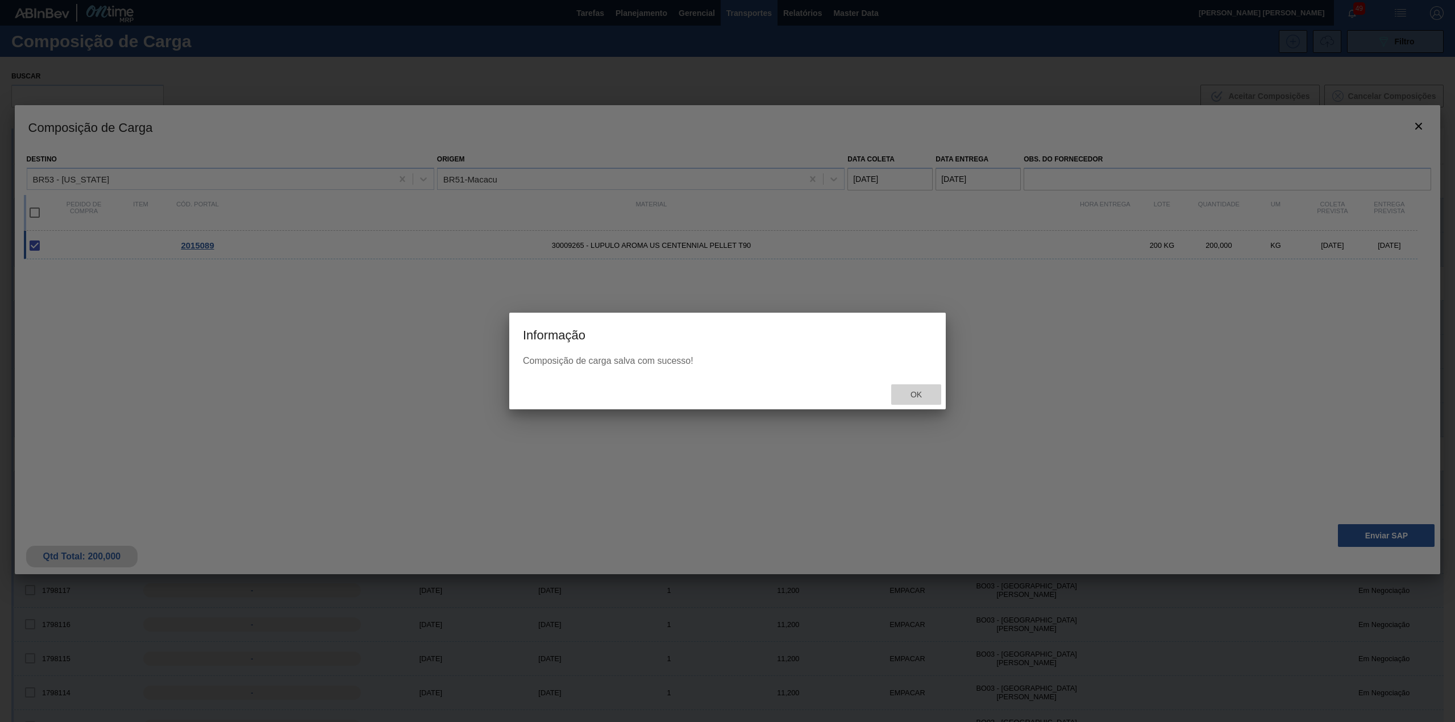
click at [900, 392] on div "Ok" at bounding box center [916, 394] width 50 height 21
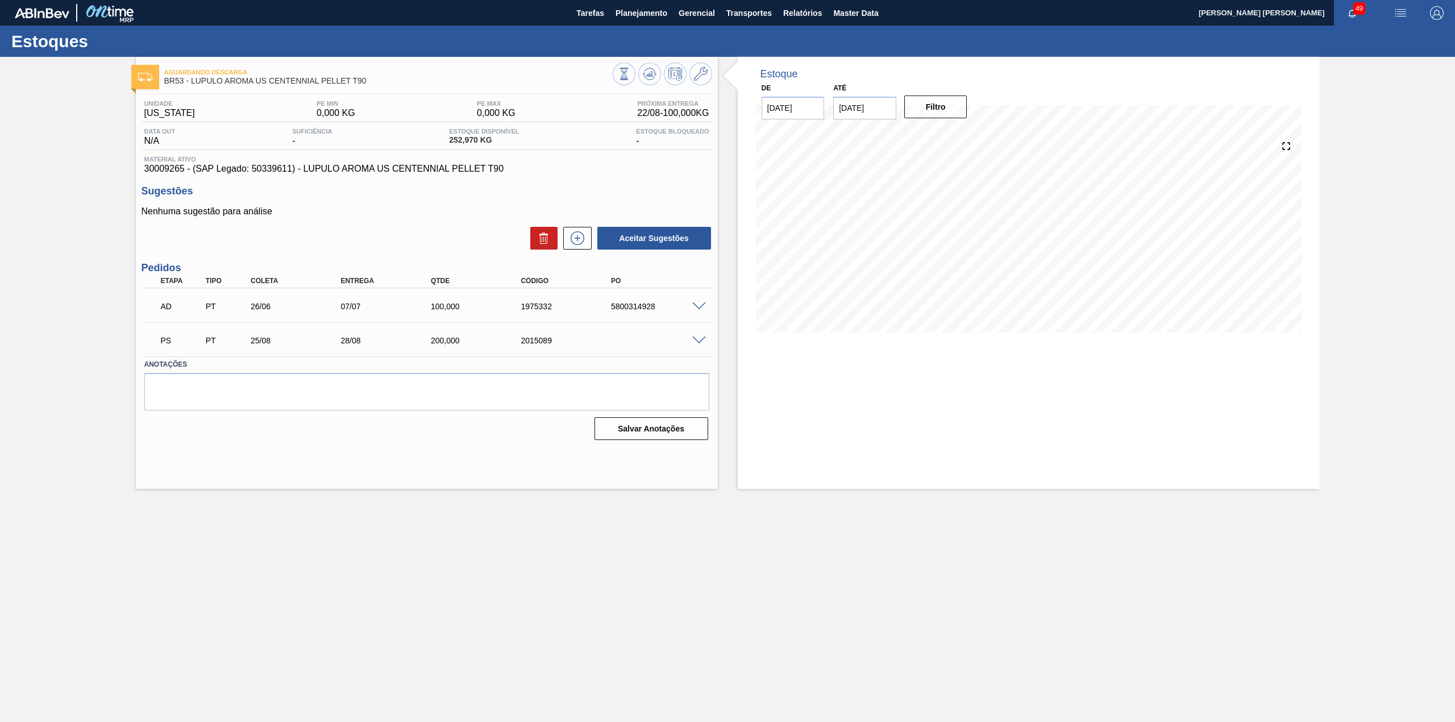
click at [694, 343] on span at bounding box center [699, 340] width 14 height 9
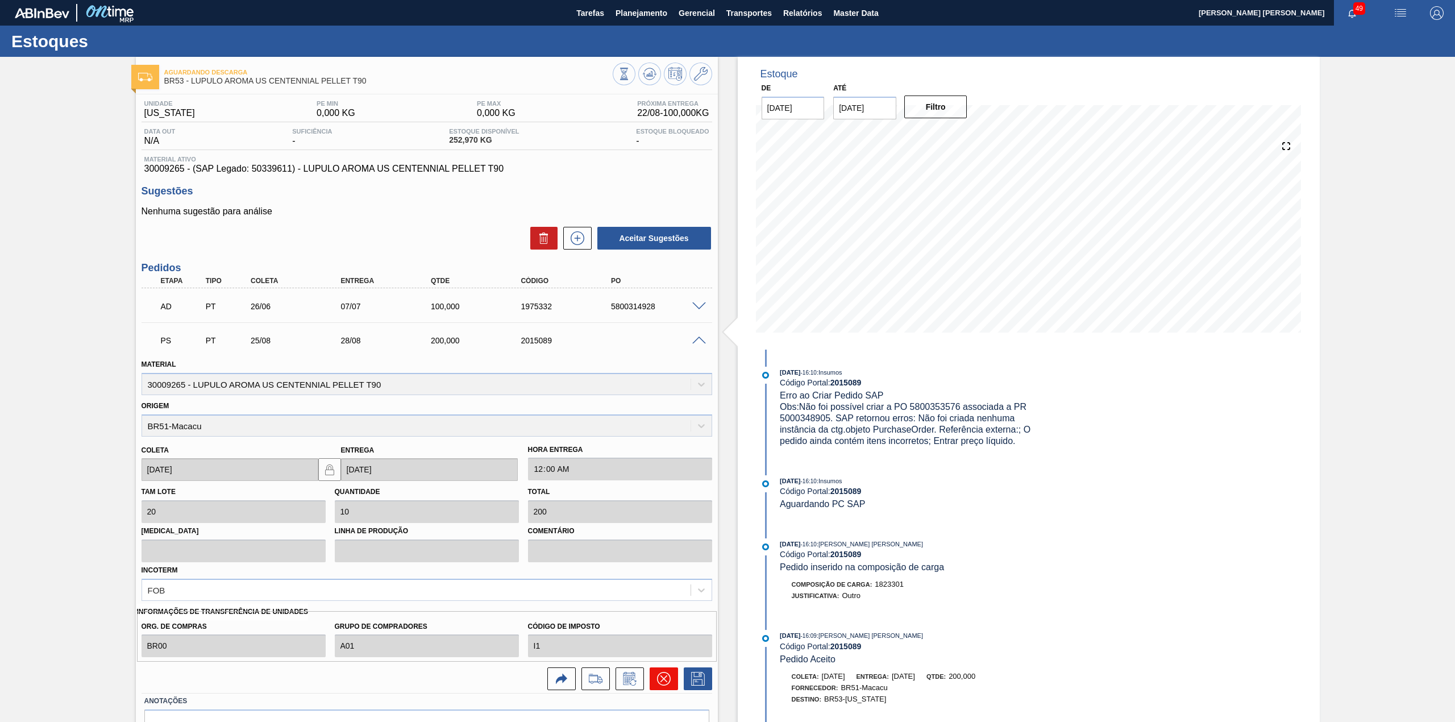
click at [664, 685] on icon at bounding box center [664, 679] width 14 height 14
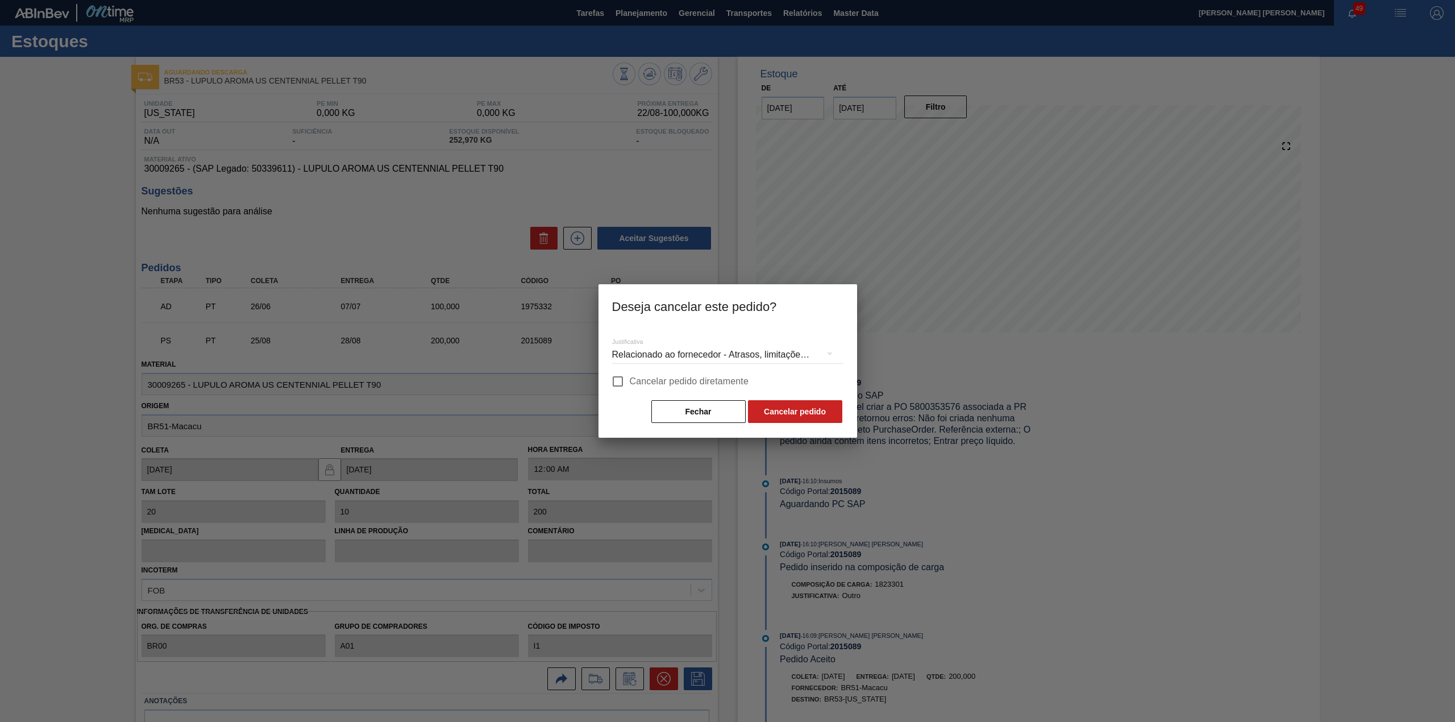
click at [644, 389] on label "Cancelar pedido diretamente" at bounding box center [677, 381] width 143 height 24
click at [630, 389] on input "Cancelar pedido diretamente" at bounding box center [618, 381] width 24 height 24
checkbox input "true"
click at [828, 413] on button "Cancelar pedido" at bounding box center [795, 411] width 94 height 23
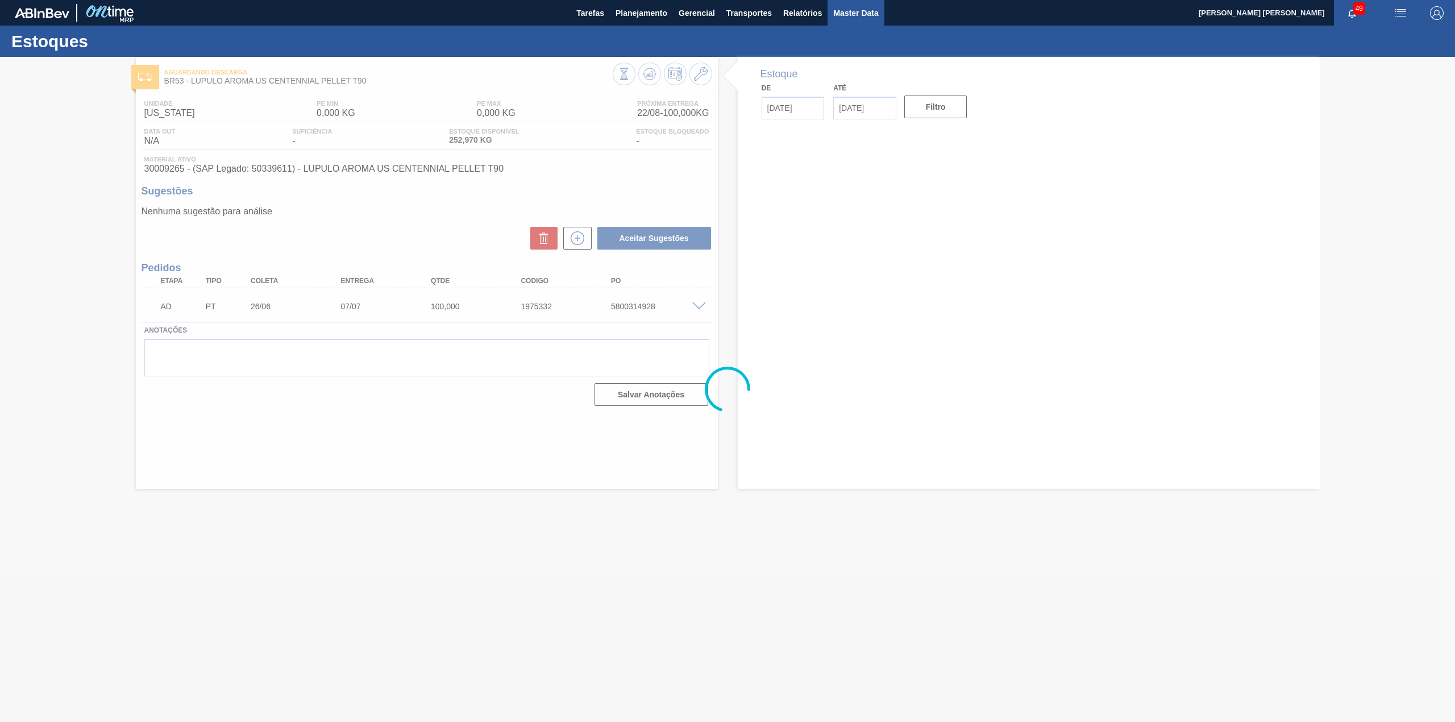
type input "[DATE]"
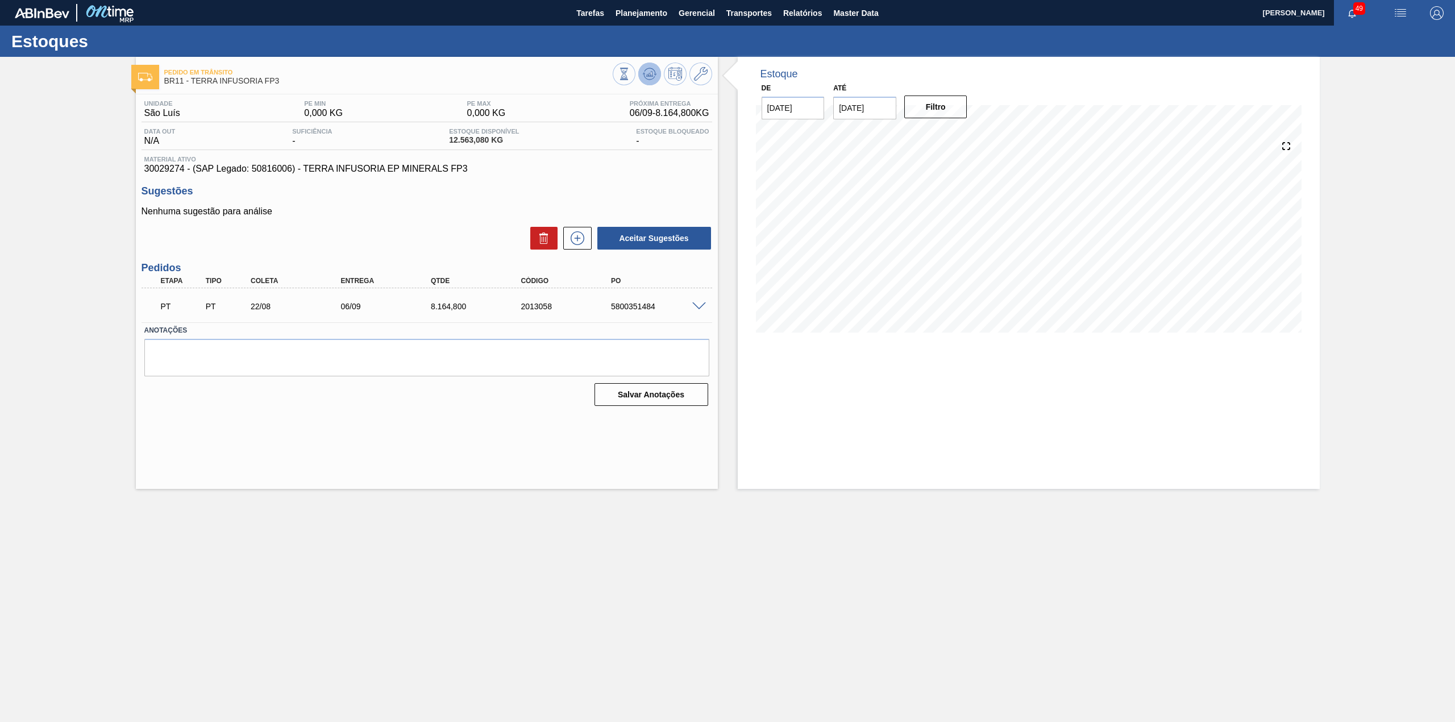
click at [630, 74] on icon at bounding box center [624, 74] width 13 height 13
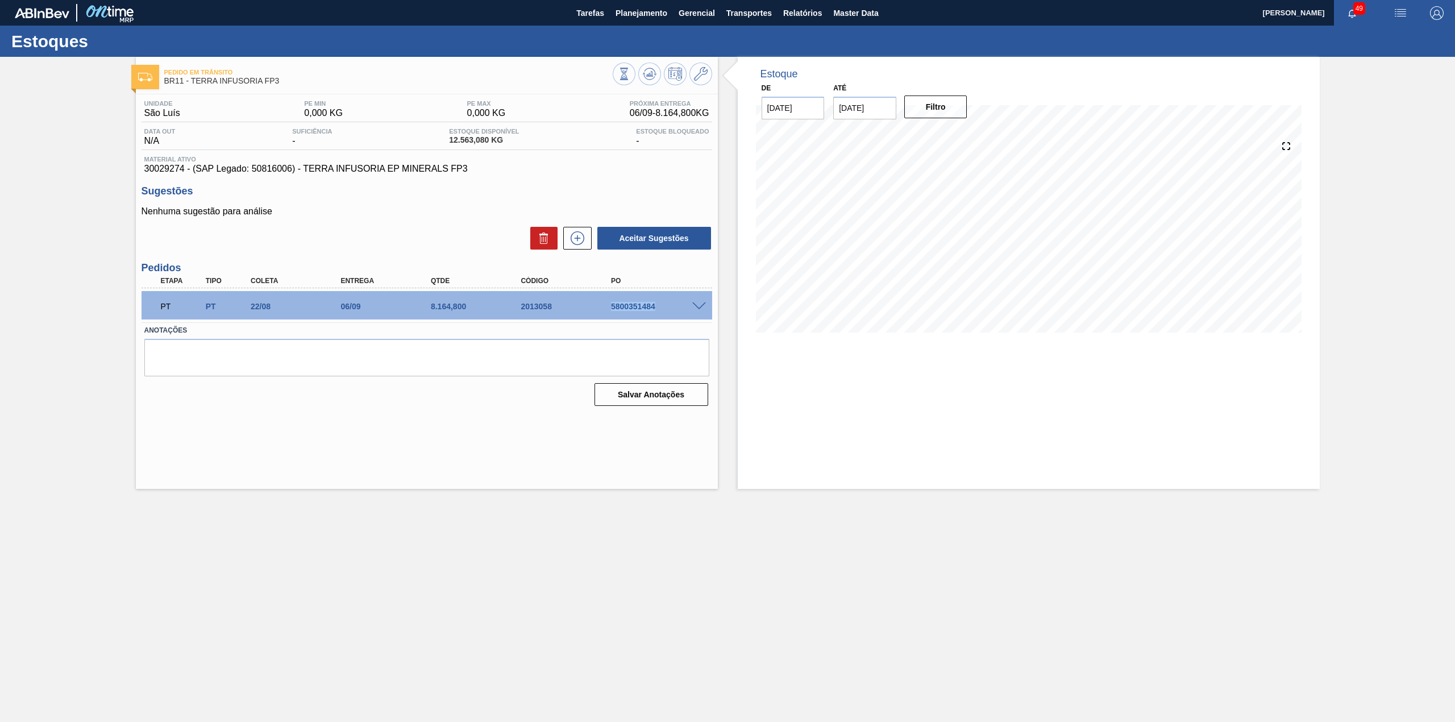
drag, startPoint x: 610, startPoint y: 310, endPoint x: 668, endPoint y: 310, distance: 58.5
click at [668, 310] on div "5800351484" at bounding box center [659, 306] width 103 height 9
click at [656, 328] on label "Anotações" at bounding box center [426, 330] width 565 height 16
click at [604, 280] on div "PO" at bounding box center [649, 281] width 90 height 8
click at [630, 315] on div "PT PT 22/08 06/09 8.164,800 2013058 5800351484" at bounding box center [423, 305] width 540 height 23
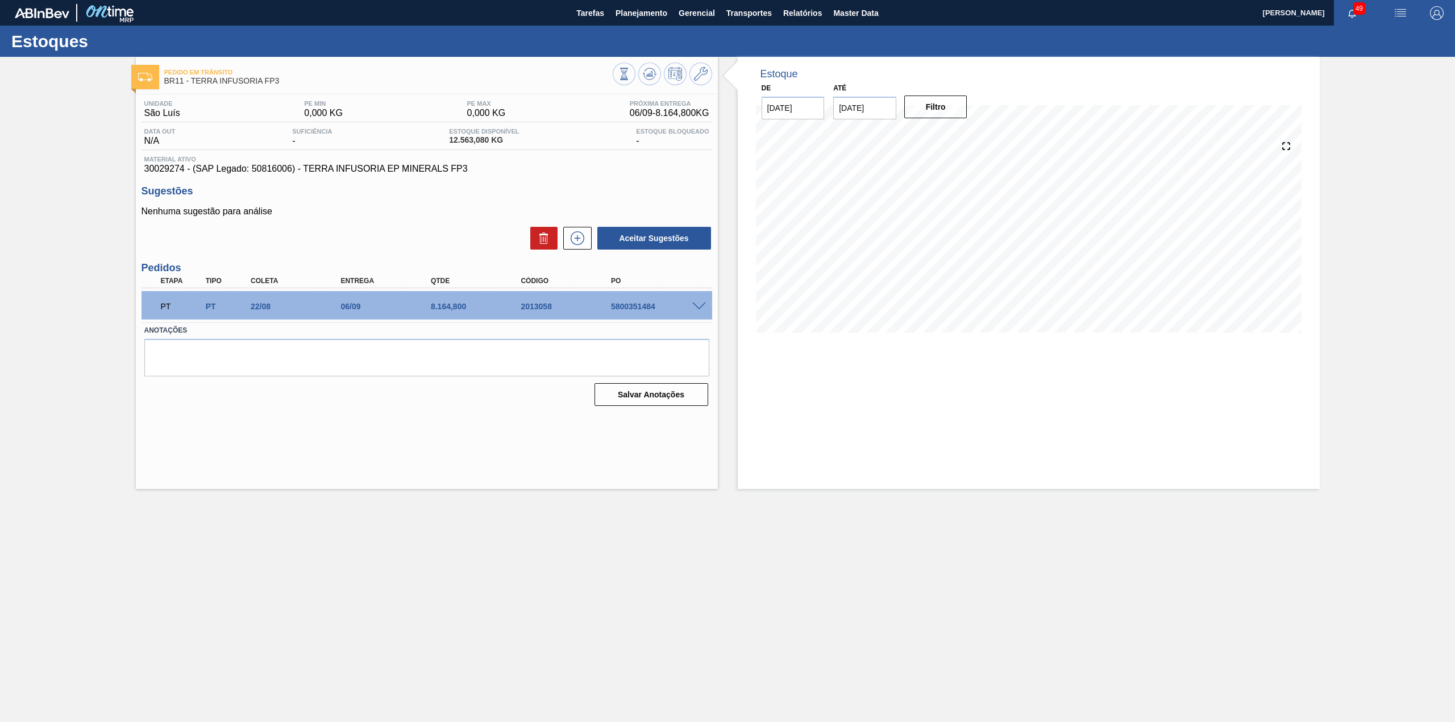
click at [630, 322] on div "PT PT 22/08 06/09 8.164,800 2013058 5800351484 Material 30029274 - TERRA INFUSO…" at bounding box center [427, 305] width 571 height 34
drag, startPoint x: 606, startPoint y: 303, endPoint x: 660, endPoint y: 311, distance: 55.1
click at [660, 311] on div "PT PT 22/08 06/09 8.164,800 2013058 5800351484" at bounding box center [423, 305] width 540 height 23
copy div "5800351484"
click at [584, 232] on icon at bounding box center [577, 238] width 18 height 14
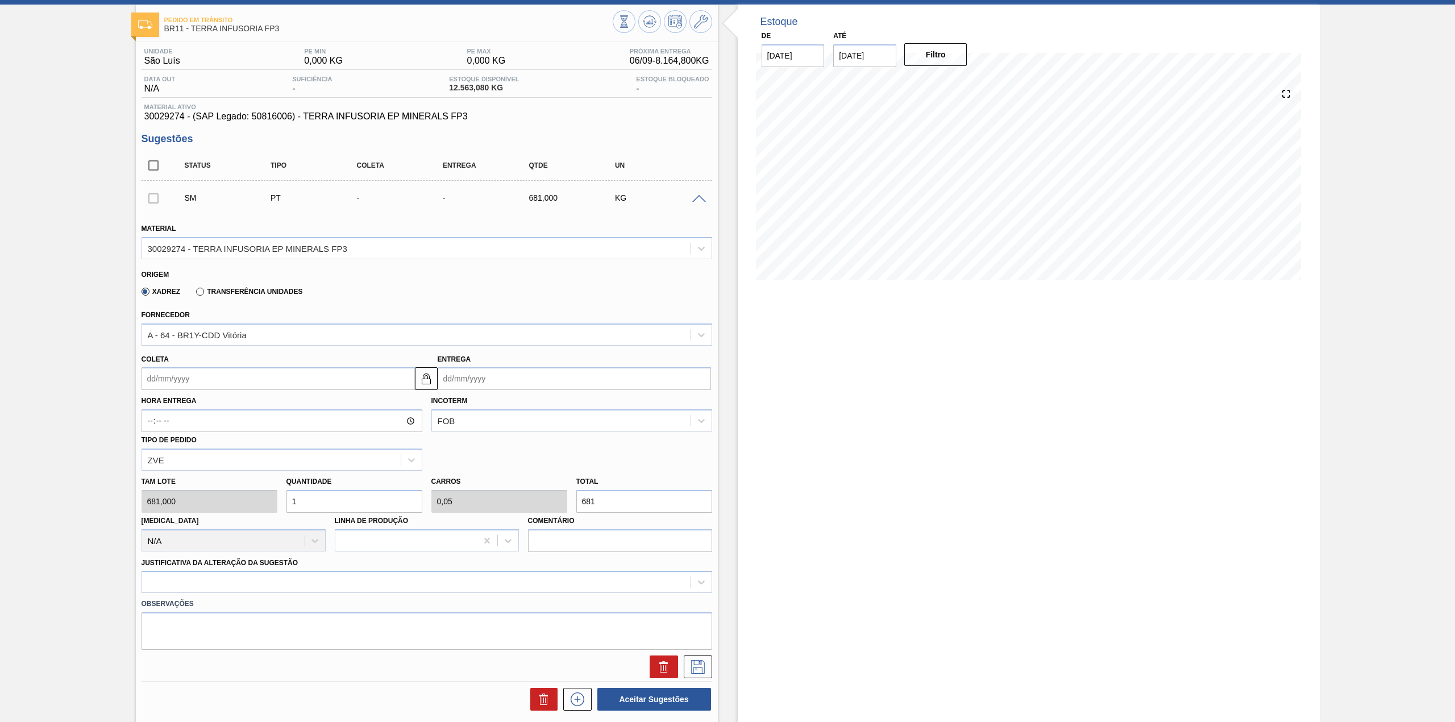
scroll to position [76, 0]
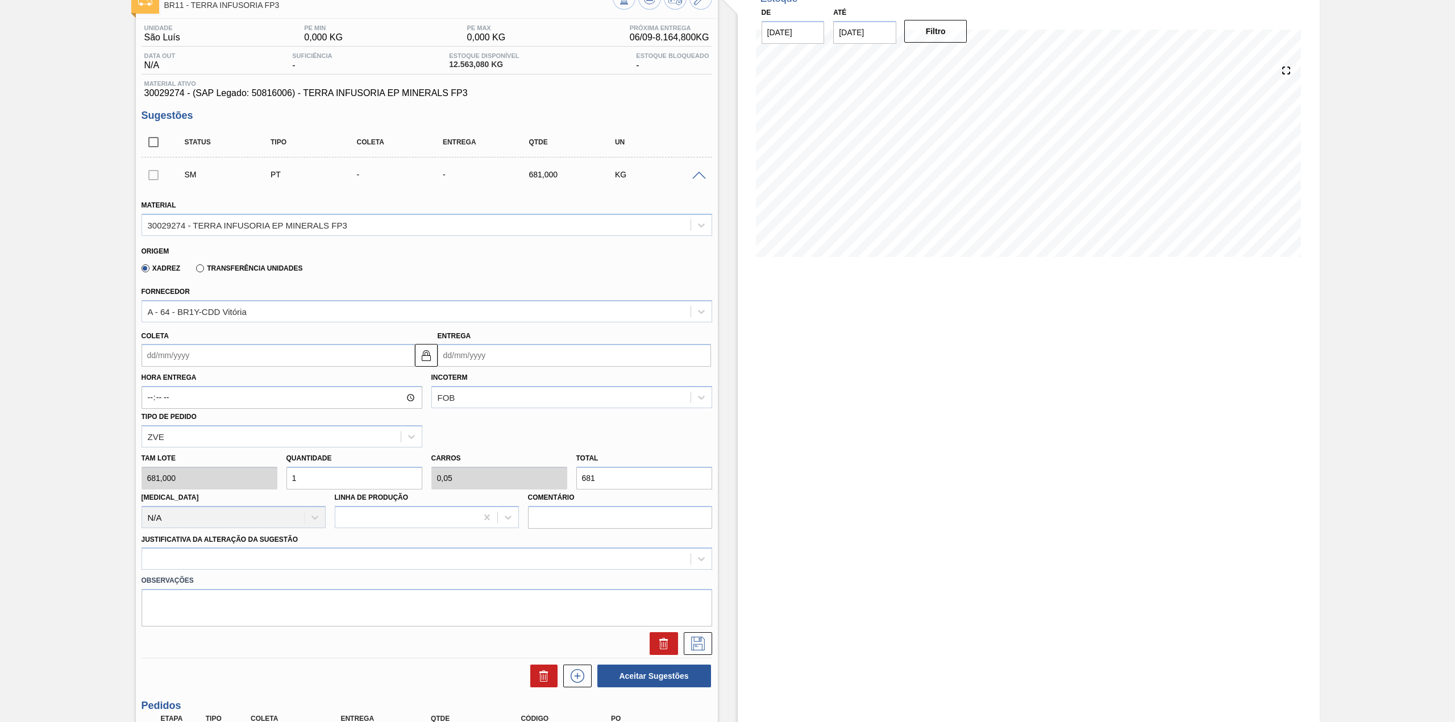
click at [250, 360] on input "Coleta" at bounding box center [278, 355] width 273 height 23
click at [176, 496] on div "25" at bounding box center [172, 492] width 15 height 15
type input "[DATE]"
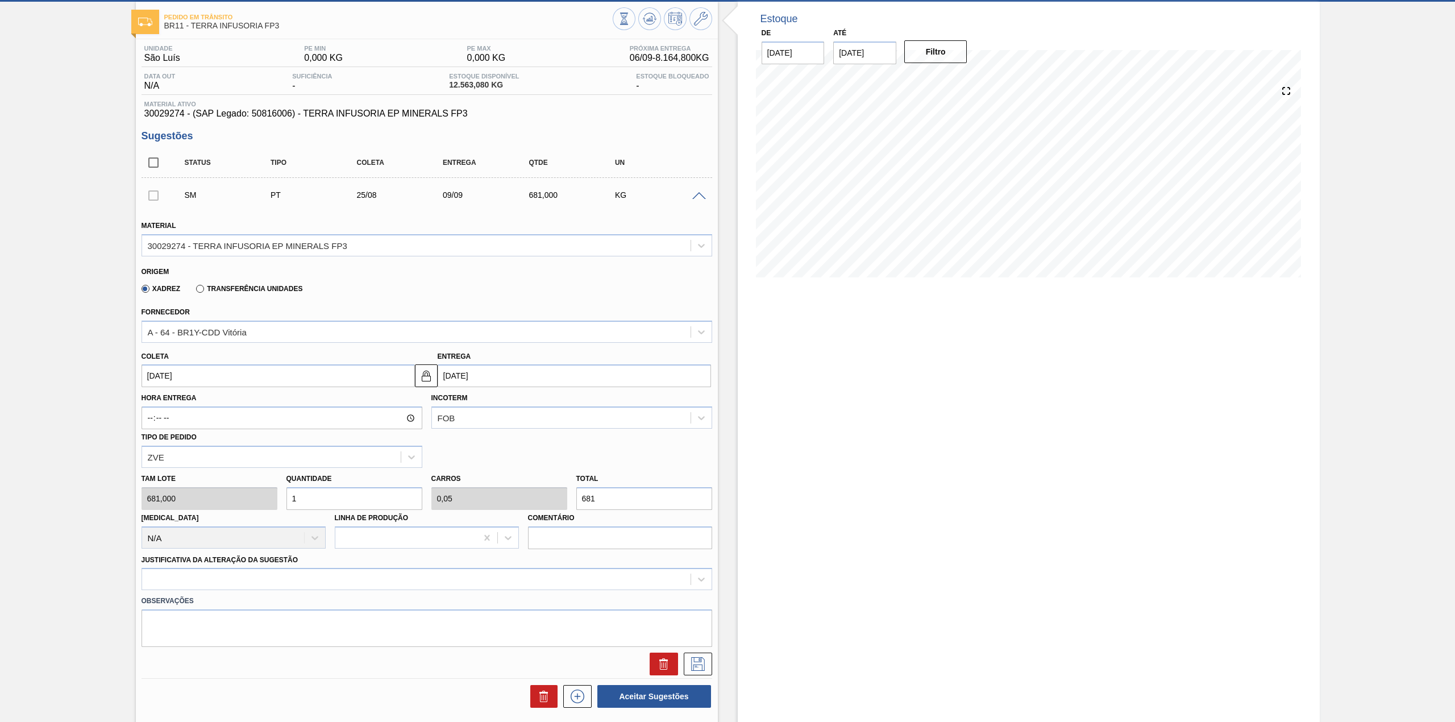
scroll to position [151, 0]
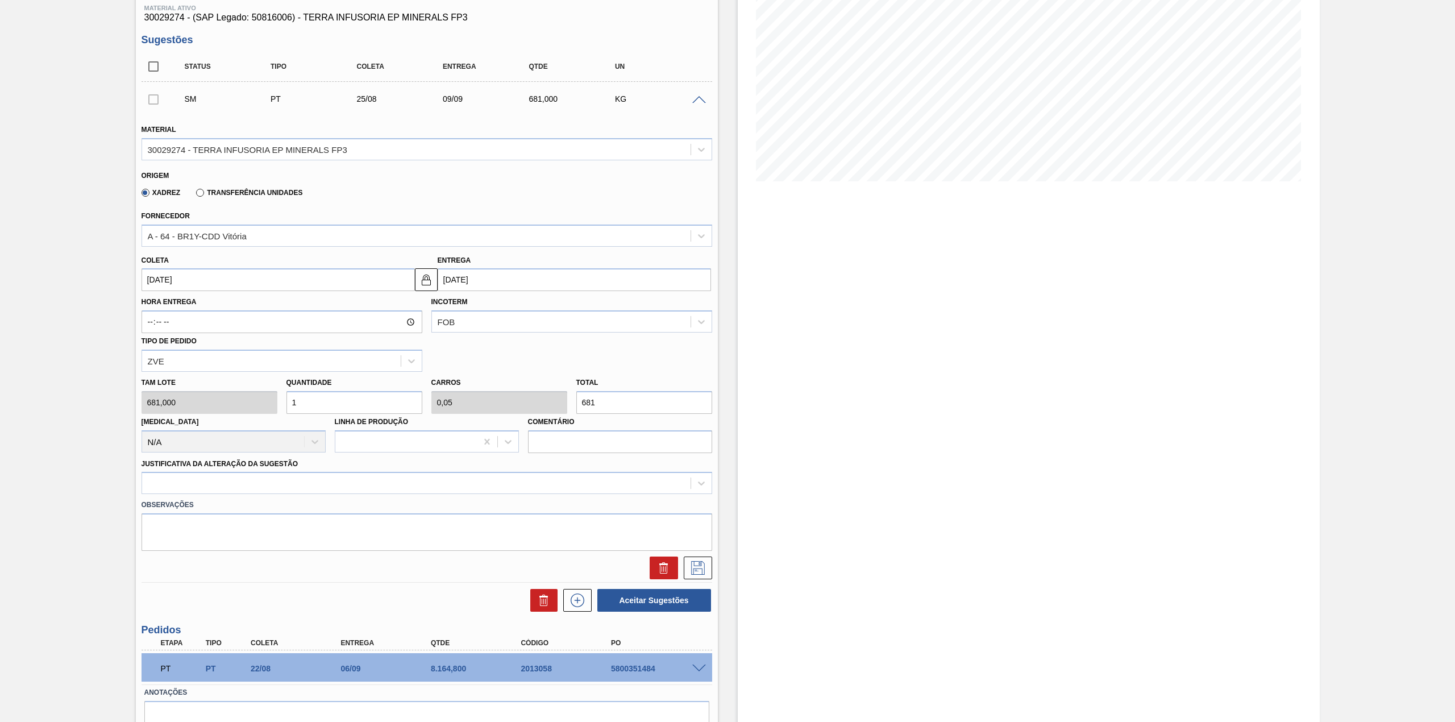
click at [306, 410] on input "1" at bounding box center [354, 402] width 136 height 23
click at [626, 399] on input "681" at bounding box center [644, 402] width 136 height 23
click at [630, 398] on input "681" at bounding box center [644, 402] width 136 height 23
type input "0,1"
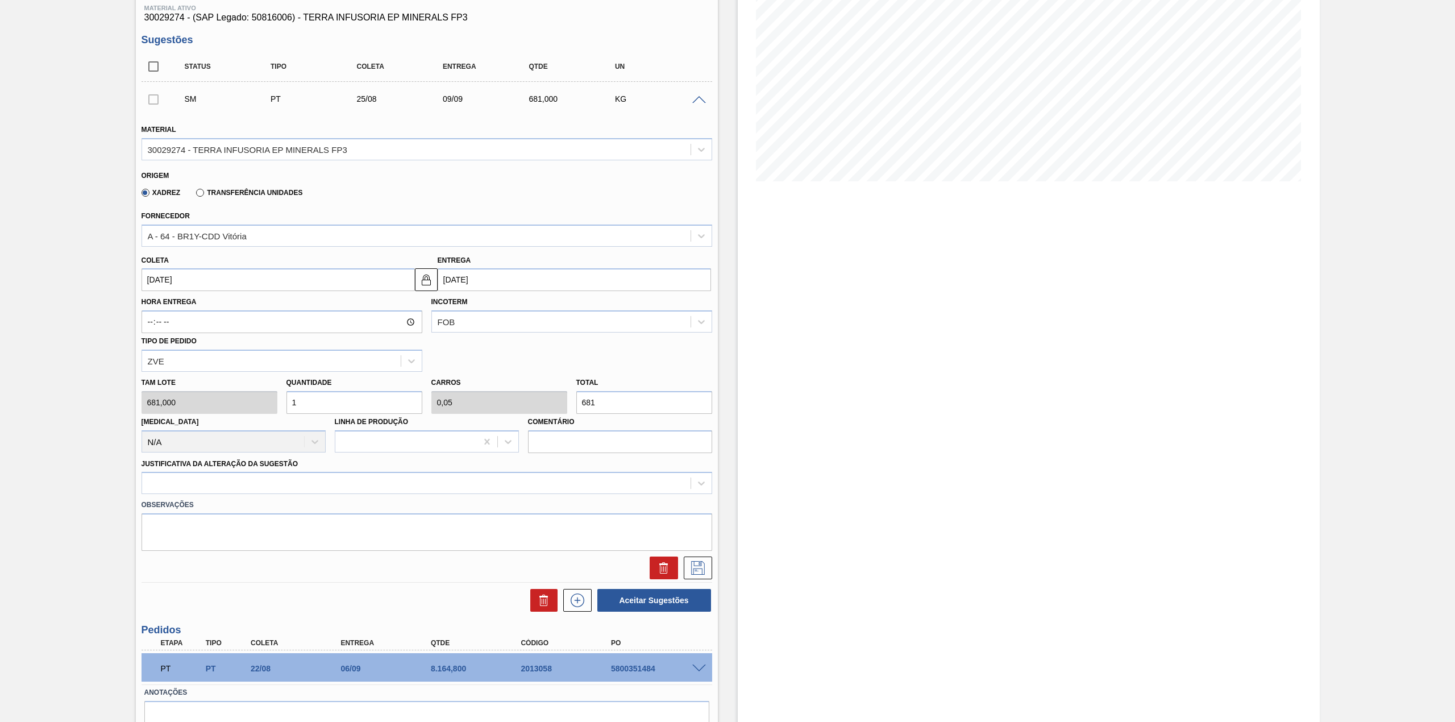
type input "0,005"
type input "68"
type input "0,009"
type input "0"
type input "6"
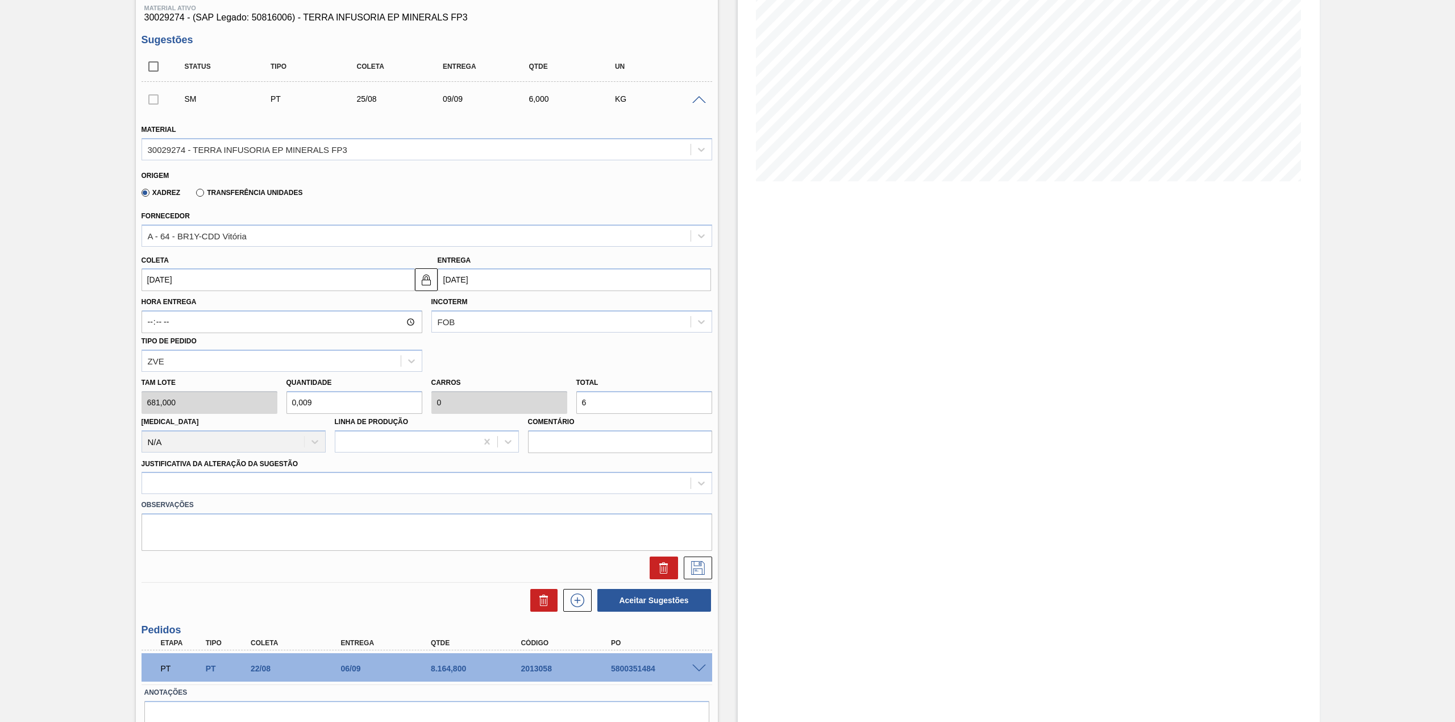
type input "0"
type input "0,009"
type input "6"
click at [623, 401] on input "6" at bounding box center [644, 402] width 136 height 23
type input "0,09"
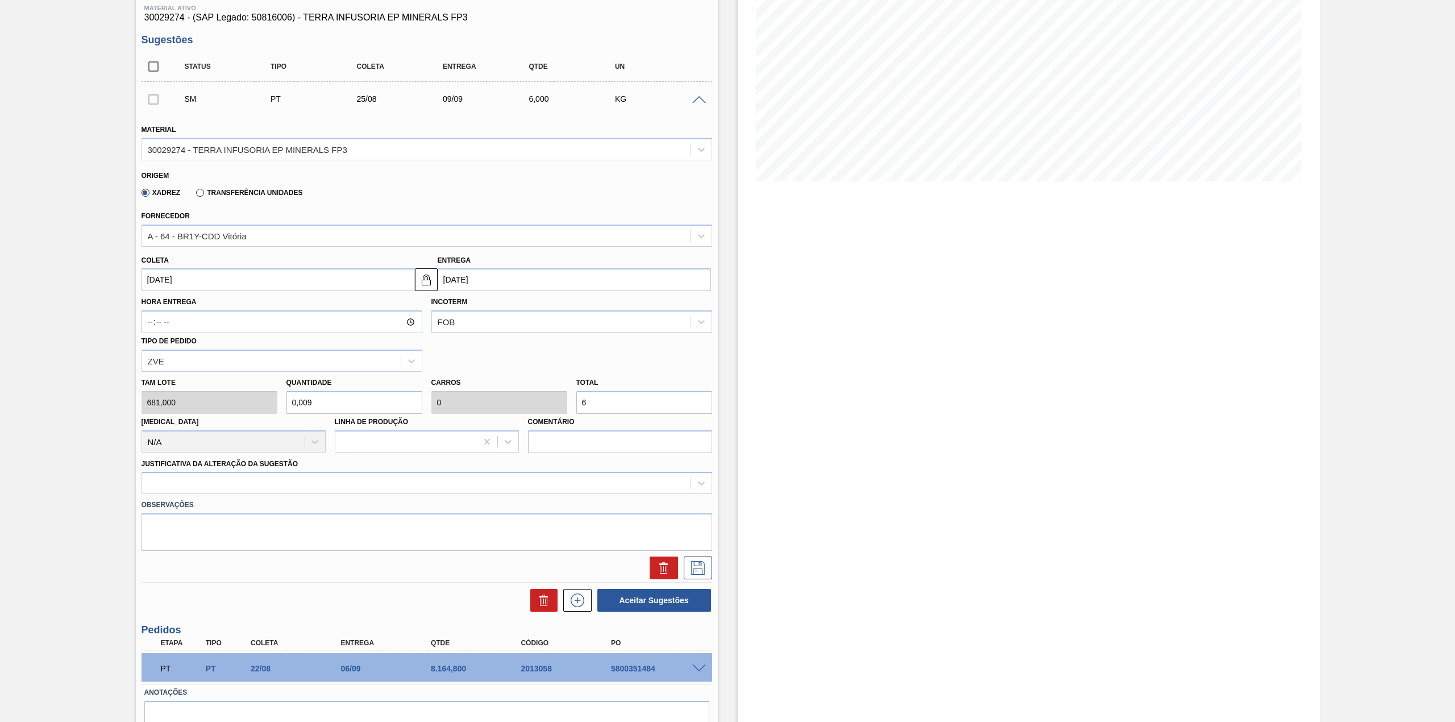
type input "0,004"
type input "61"
type input "0,899"
type input "0,045"
type input "612"
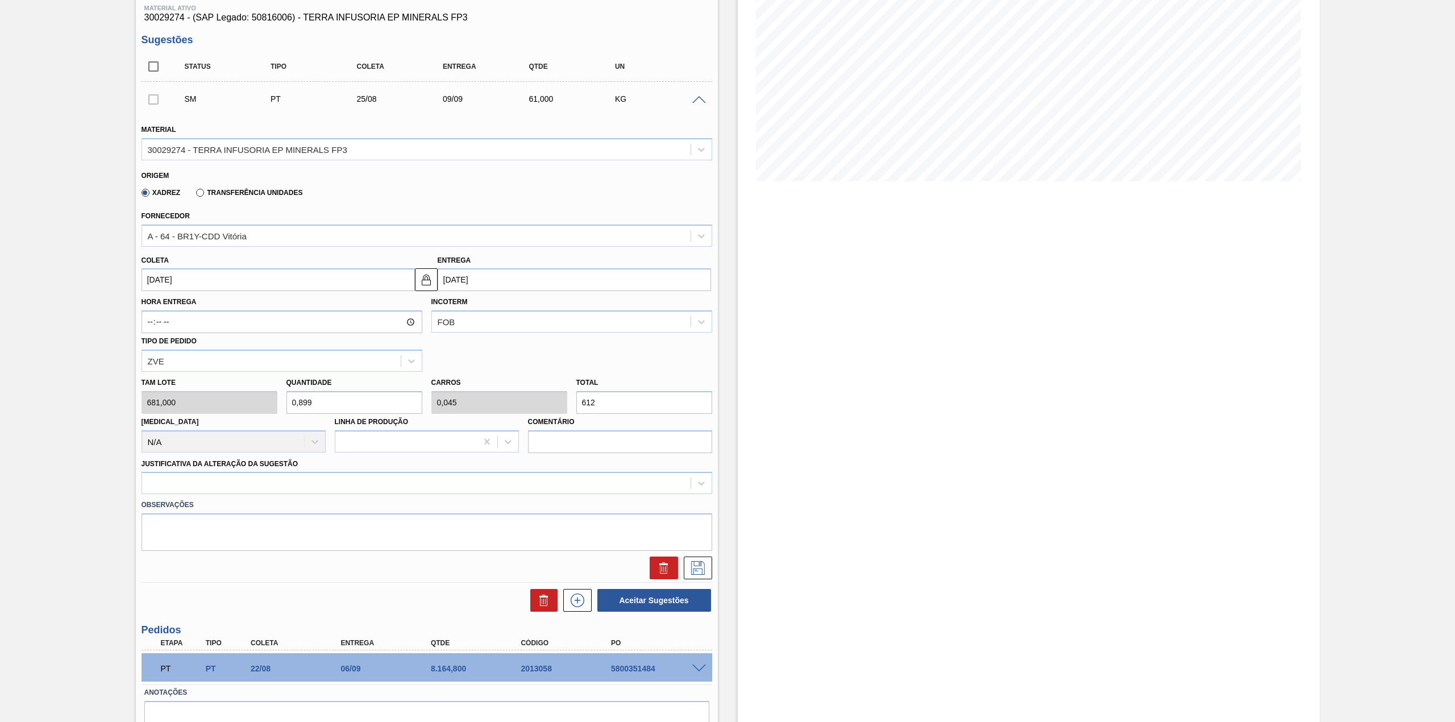
type input "8,991"
type input "0,45"
type input "6.123,"
type input "8,992"
type input "6.123,6"
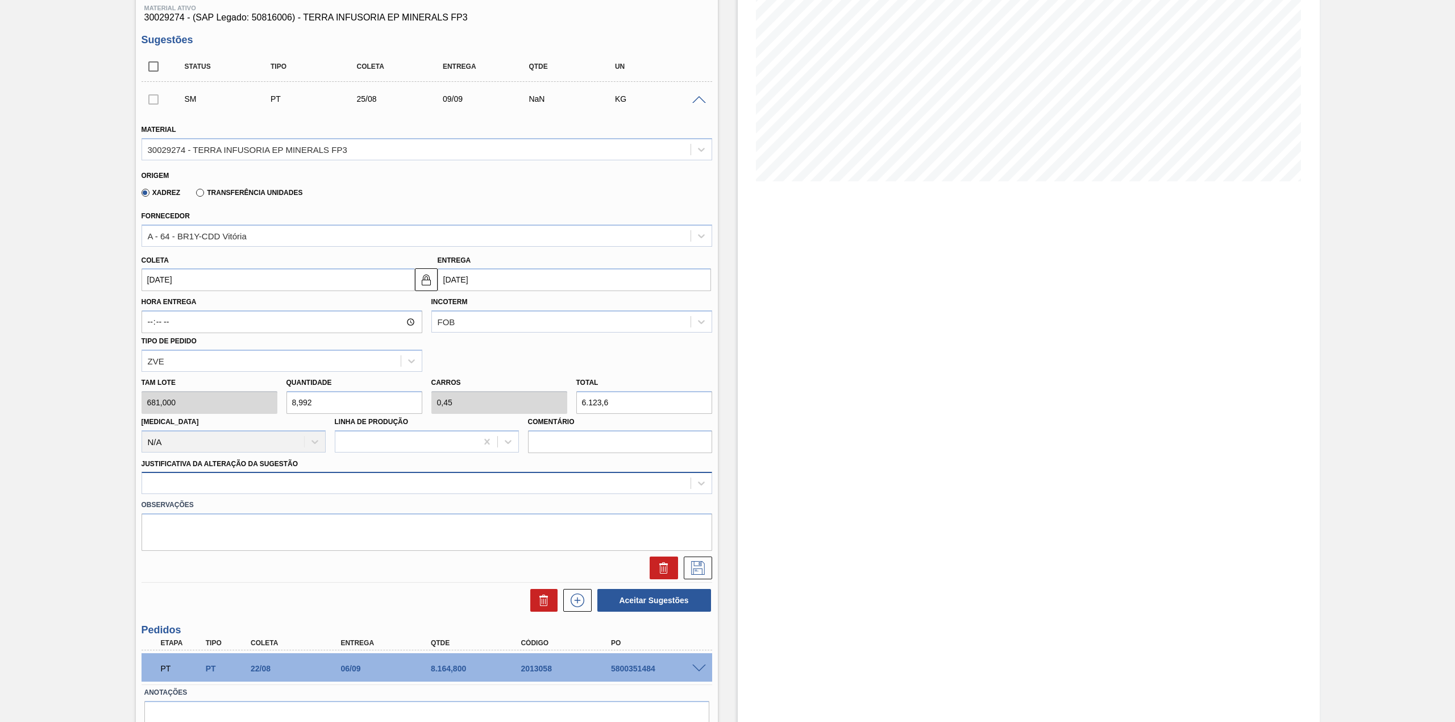
click at [369, 475] on div at bounding box center [416, 483] width 548 height 16
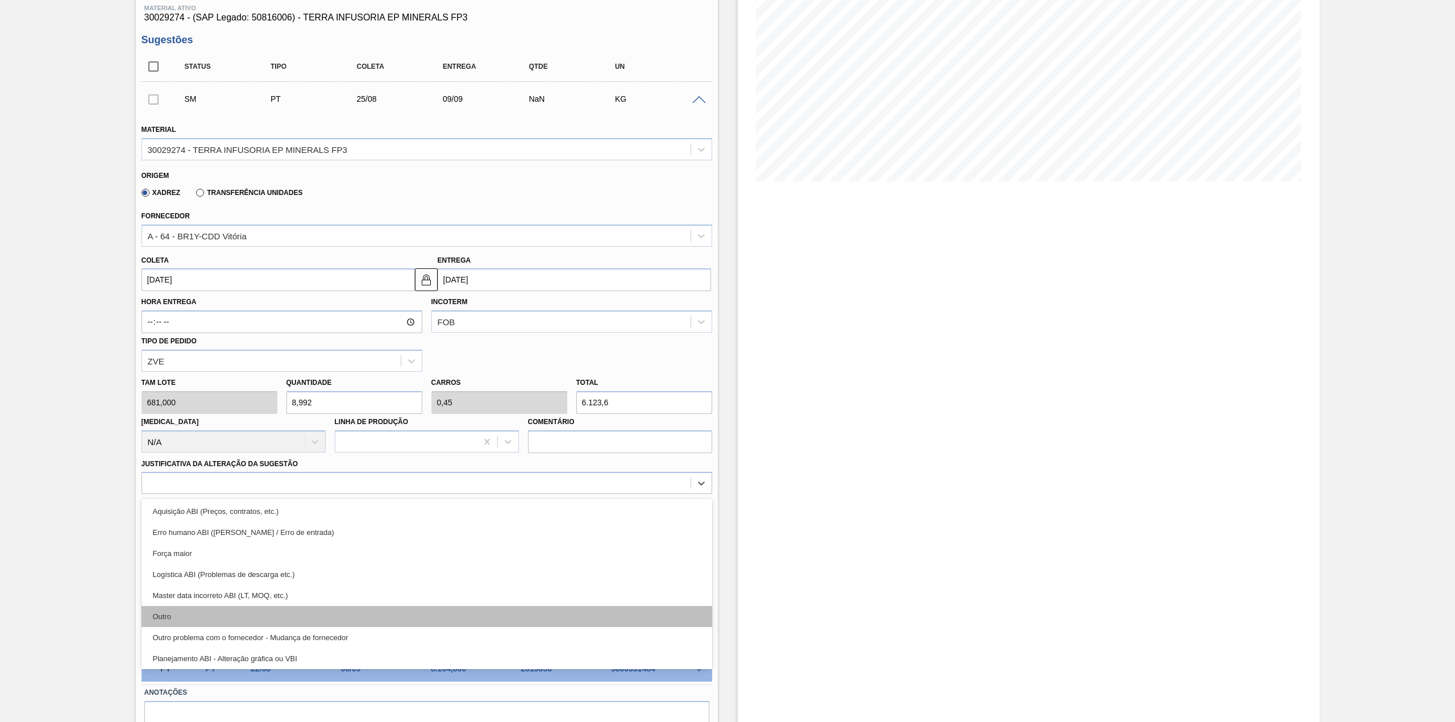
click at [213, 616] on div "Outro" at bounding box center [427, 616] width 571 height 21
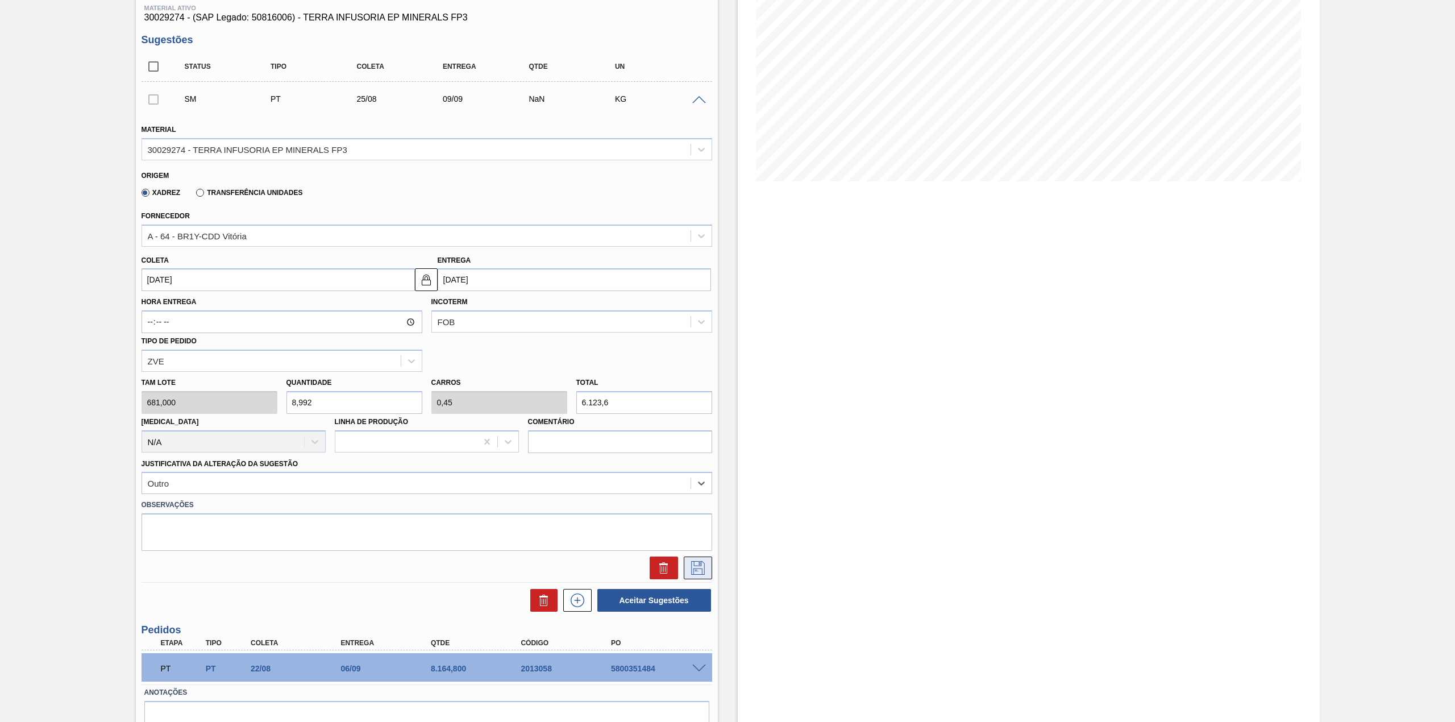
click at [701, 565] on icon at bounding box center [698, 568] width 18 height 14
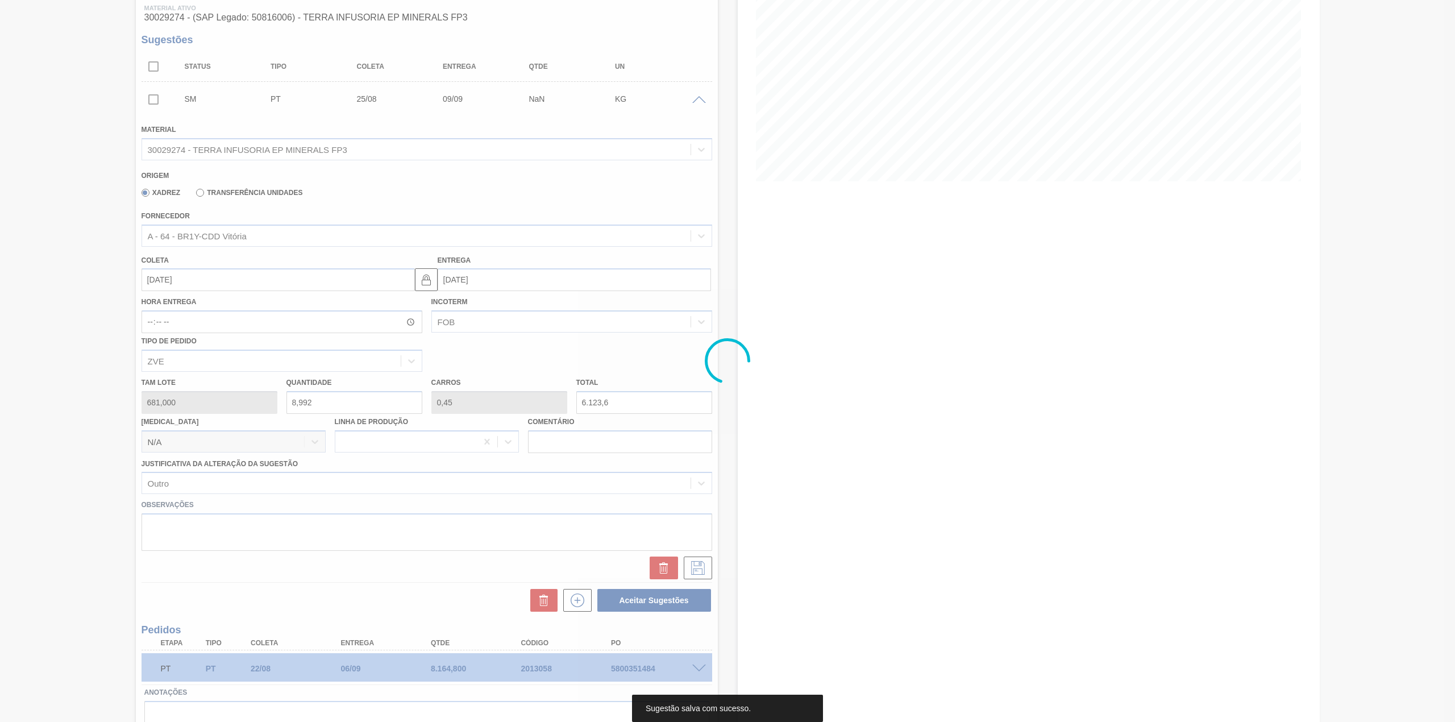
scroll to position [0, 0]
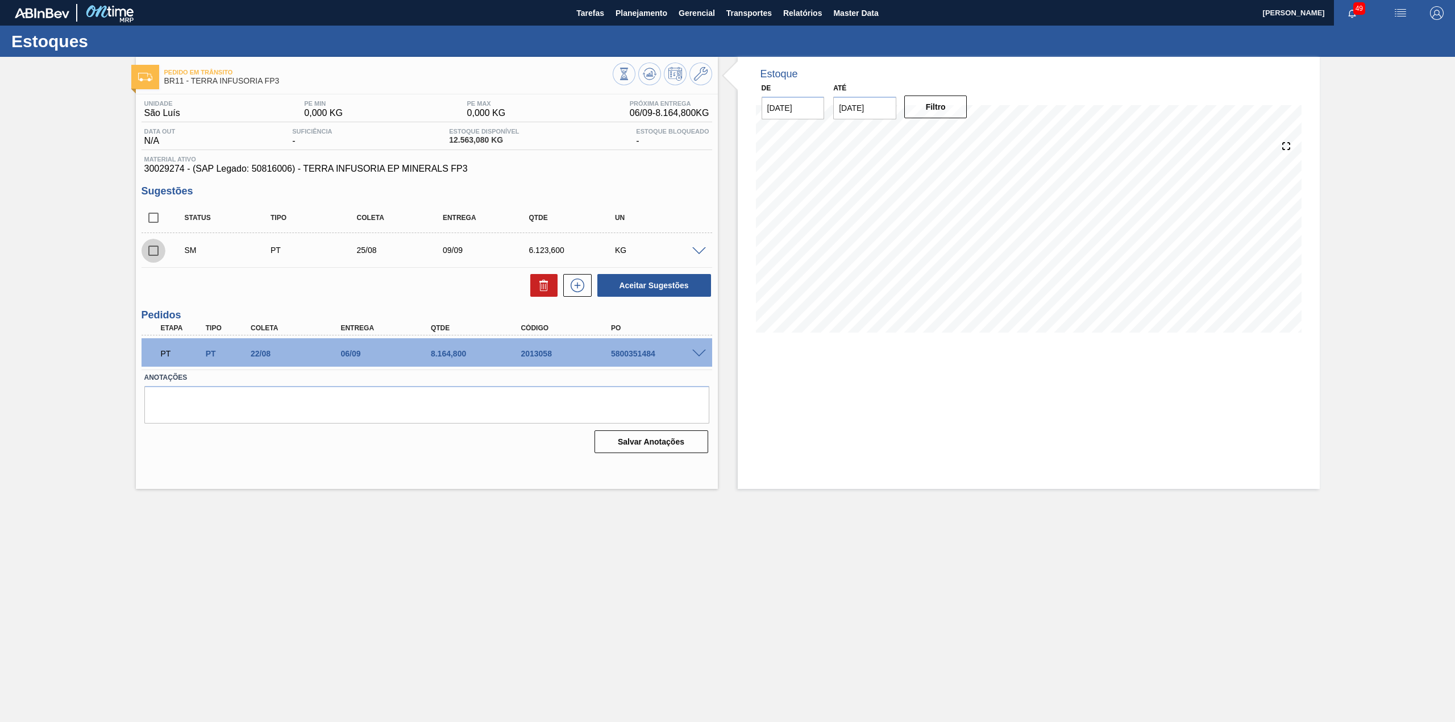
click at [144, 255] on input "checkbox" at bounding box center [154, 251] width 24 height 24
click at [633, 288] on button "Aceitar Sugestões" at bounding box center [654, 285] width 114 height 23
checkbox input "false"
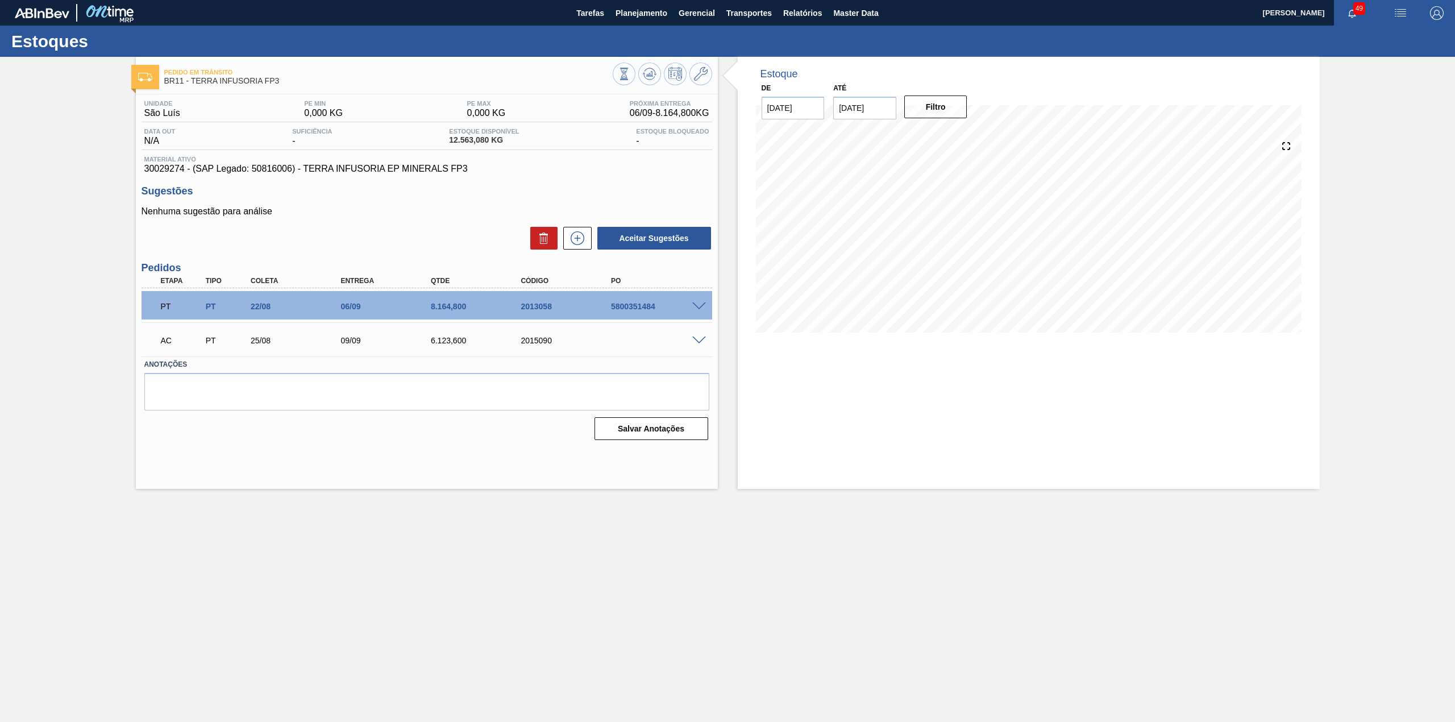
click at [704, 334] on div "AC PT 25/08 09/09 6.123,600 2015090" at bounding box center [427, 339] width 571 height 28
click at [698, 342] on span at bounding box center [699, 340] width 14 height 9
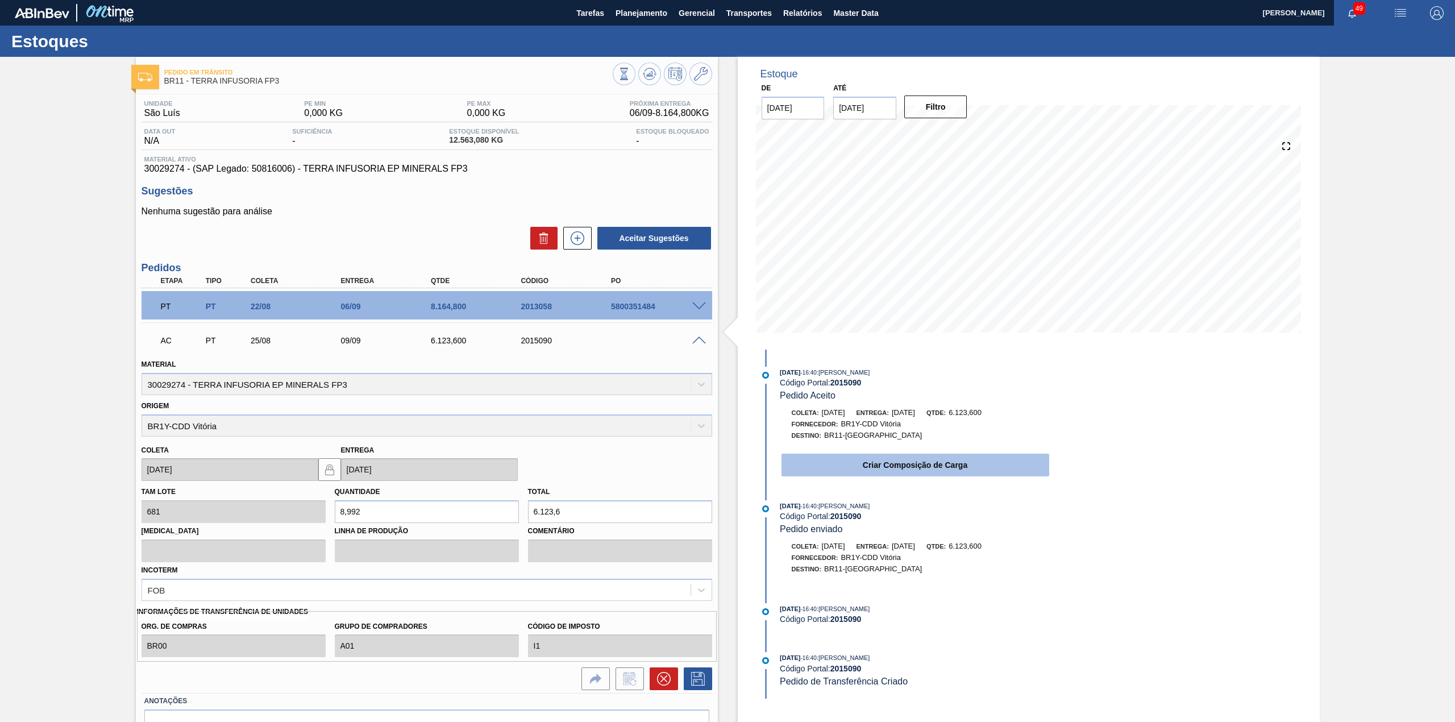
click at [868, 462] on button "Criar Composição de Carga" at bounding box center [915, 465] width 268 height 23
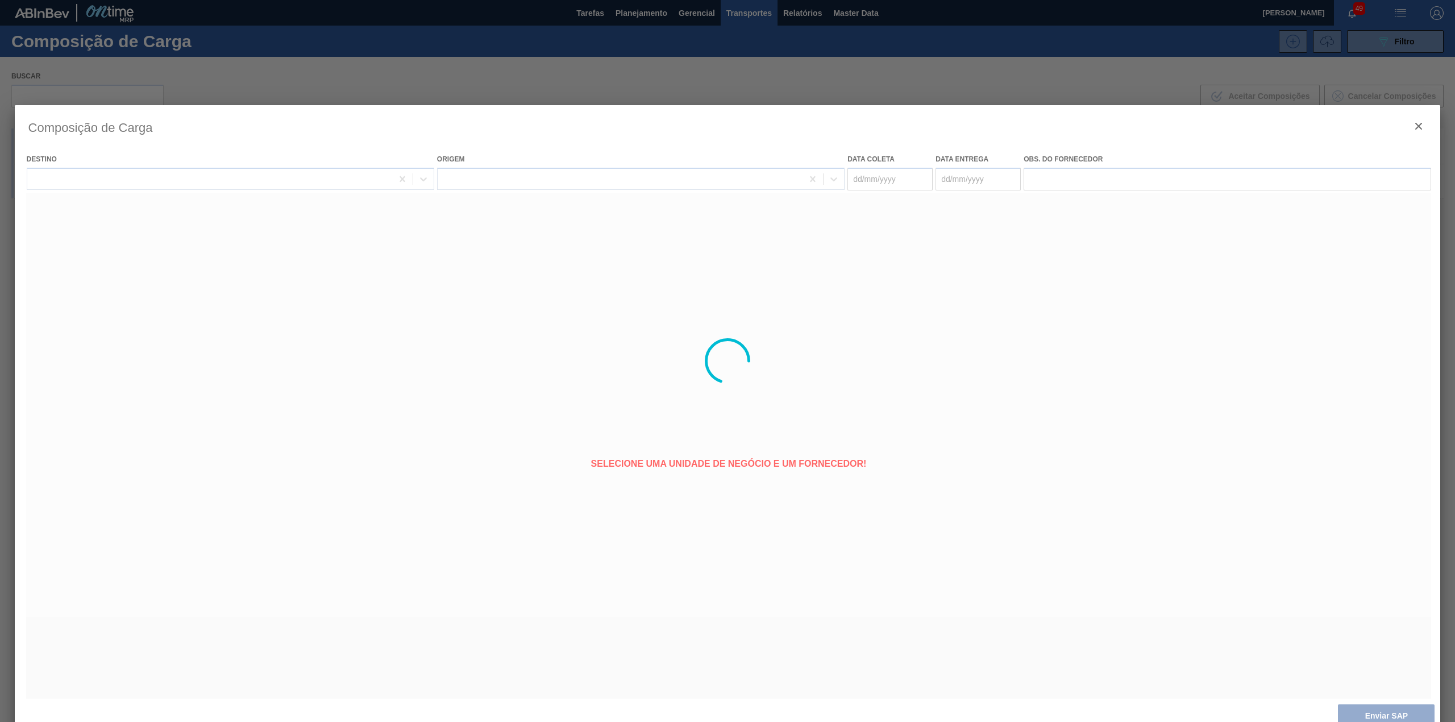
type coleta "[DATE]"
type entrega "[DATE]"
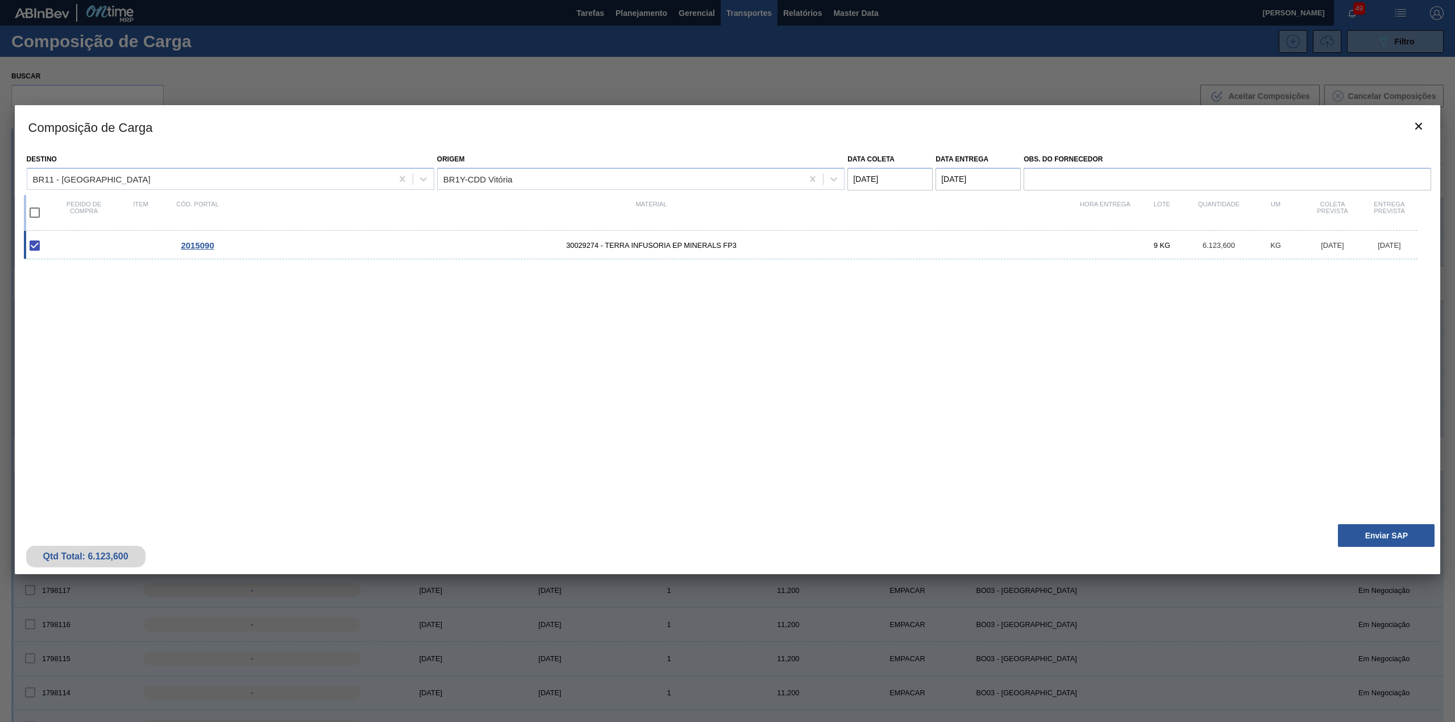
click at [1353, 506] on div "Destino BR11 - São Luís Origem BR1Y-CDD Vitória Data coleta 25/08/2025 Data ent…" at bounding box center [728, 333] width 1426 height 370
click at [1358, 528] on button "Enviar SAP" at bounding box center [1386, 535] width 97 height 23
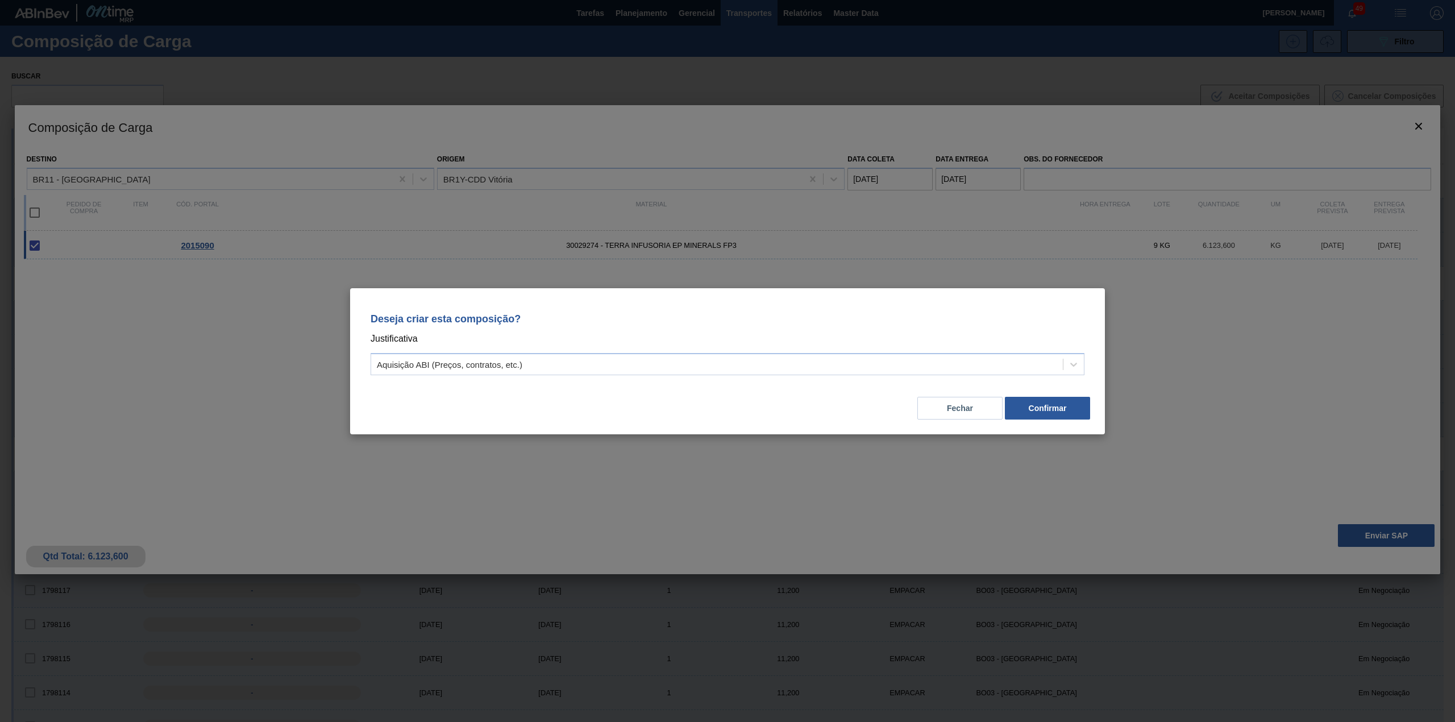
click at [668, 380] on div "Deseja criar esta composição? Justificativa Aquisição ABI (Preços, contratos, e…" at bounding box center [727, 361] width 755 height 146
drag, startPoint x: 651, startPoint y: 371, endPoint x: 634, endPoint y: 376, distance: 17.8
click at [648, 371] on div "Aquisição ABI (Preços, contratos, etc.)" at bounding box center [717, 364] width 692 height 16
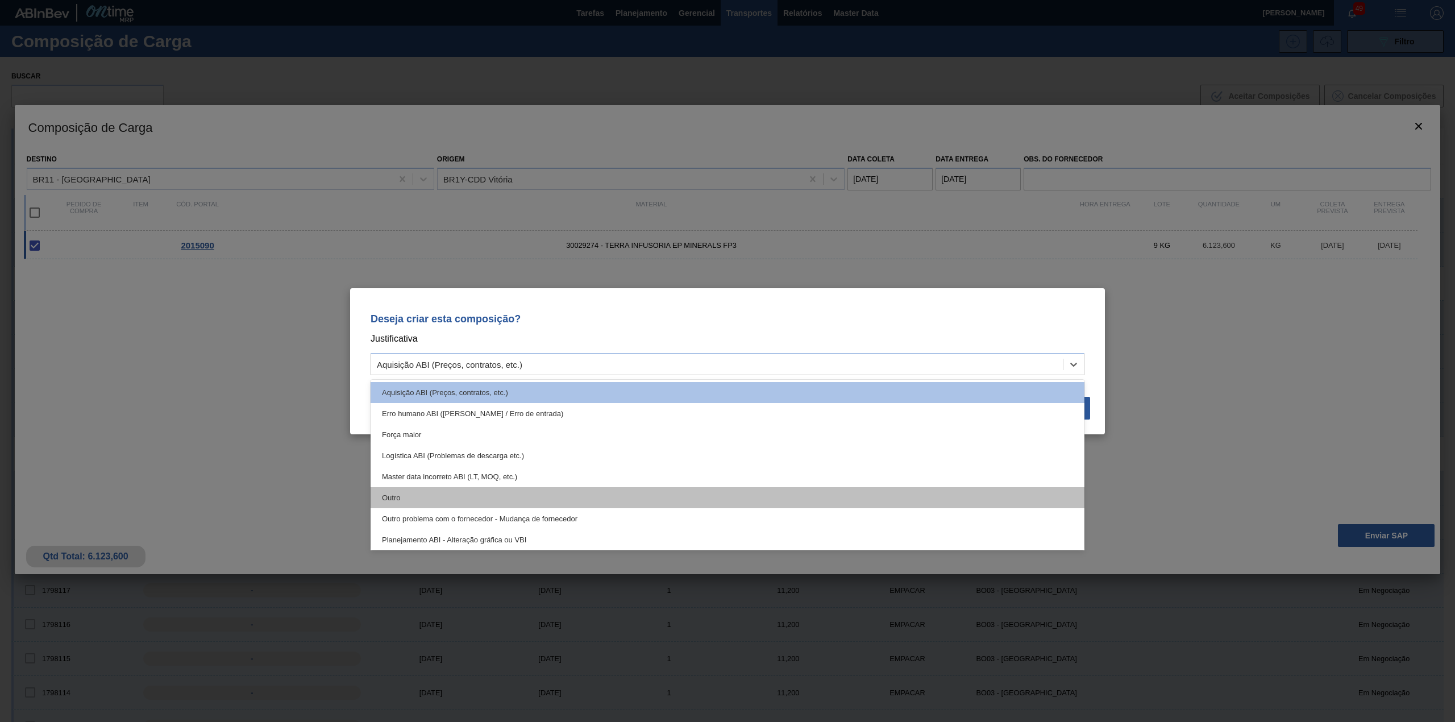
click at [499, 496] on div "Outro" at bounding box center [728, 497] width 714 height 21
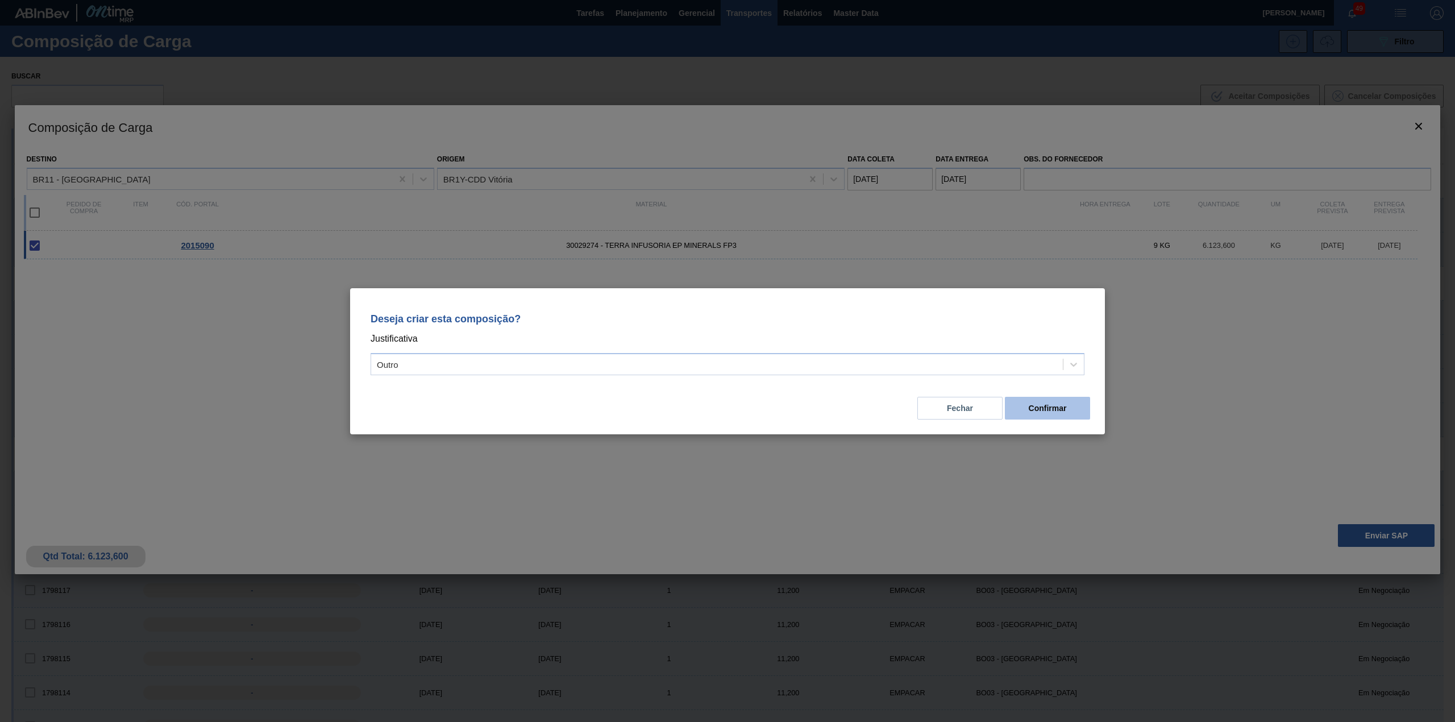
click at [1074, 398] on button "Confirmar" at bounding box center [1047, 408] width 85 height 23
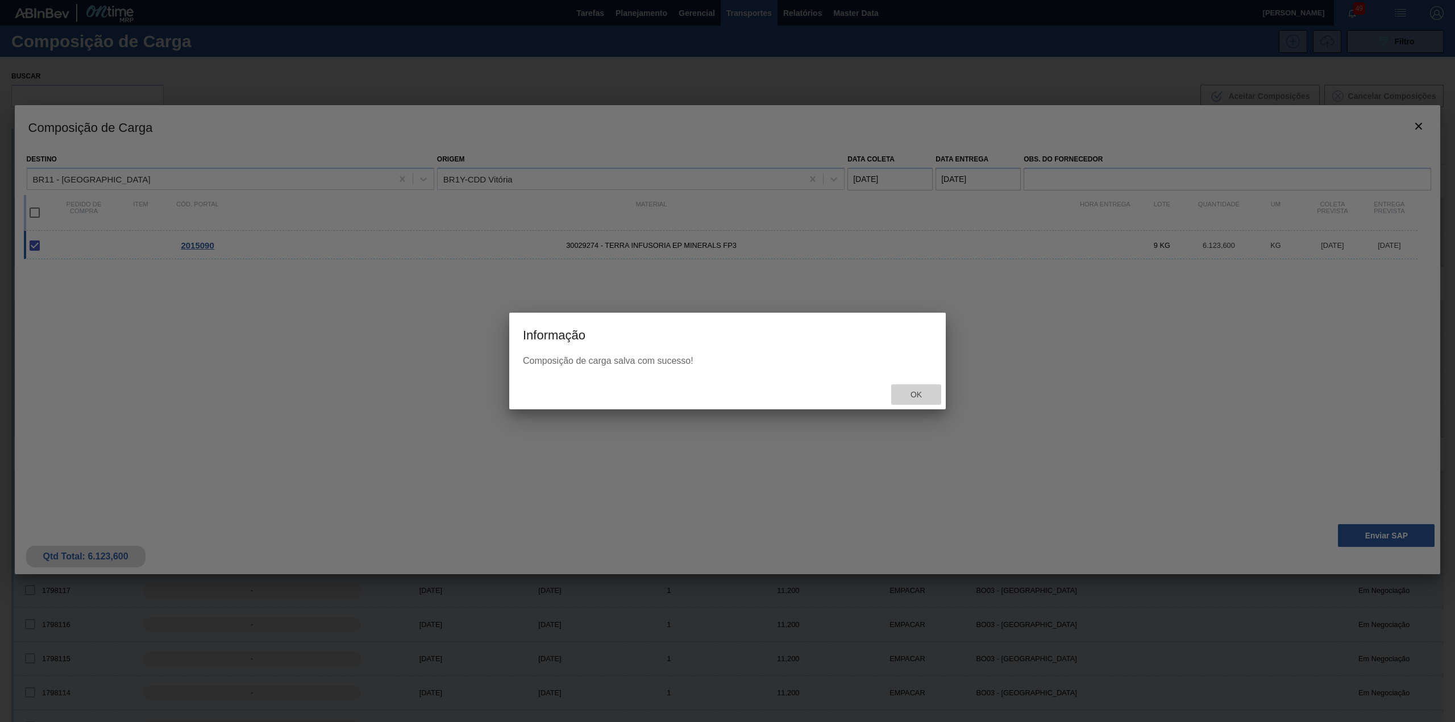
click at [910, 394] on span "Ok" at bounding box center [916, 394] width 30 height 9
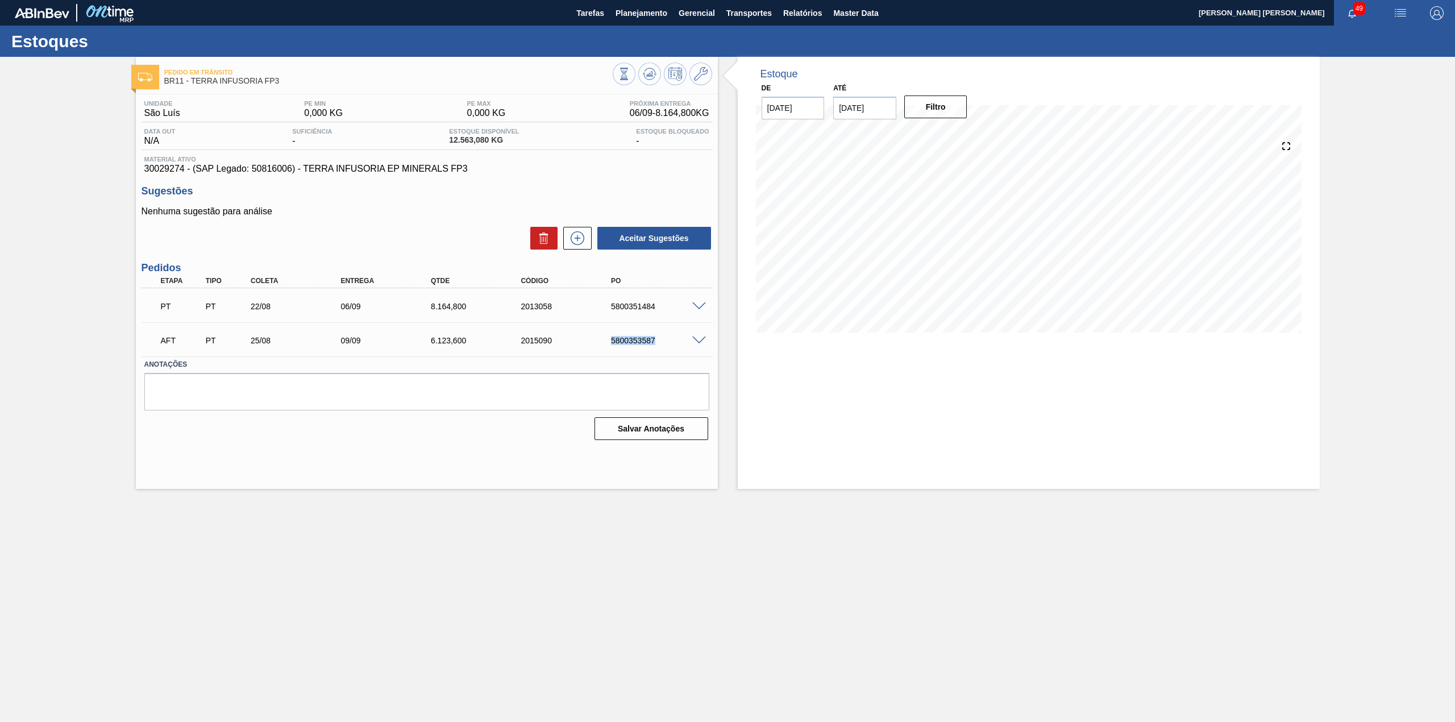
drag, startPoint x: 602, startPoint y: 341, endPoint x: 667, endPoint y: 341, distance: 64.8
click at [667, 341] on div "AFT PT 25/08 09/09 6.123,[PHONE_NUMBER] 5800353587" at bounding box center [423, 339] width 540 height 23
click at [634, 364] on label "Anotações" at bounding box center [426, 364] width 565 height 16
drag, startPoint x: 609, startPoint y: 346, endPoint x: 655, endPoint y: 344, distance: 46.1
click at [655, 344] on div "AFT PT 25/08 09/09 6.123,[PHONE_NUMBER] 5800353587" at bounding box center [423, 339] width 540 height 23
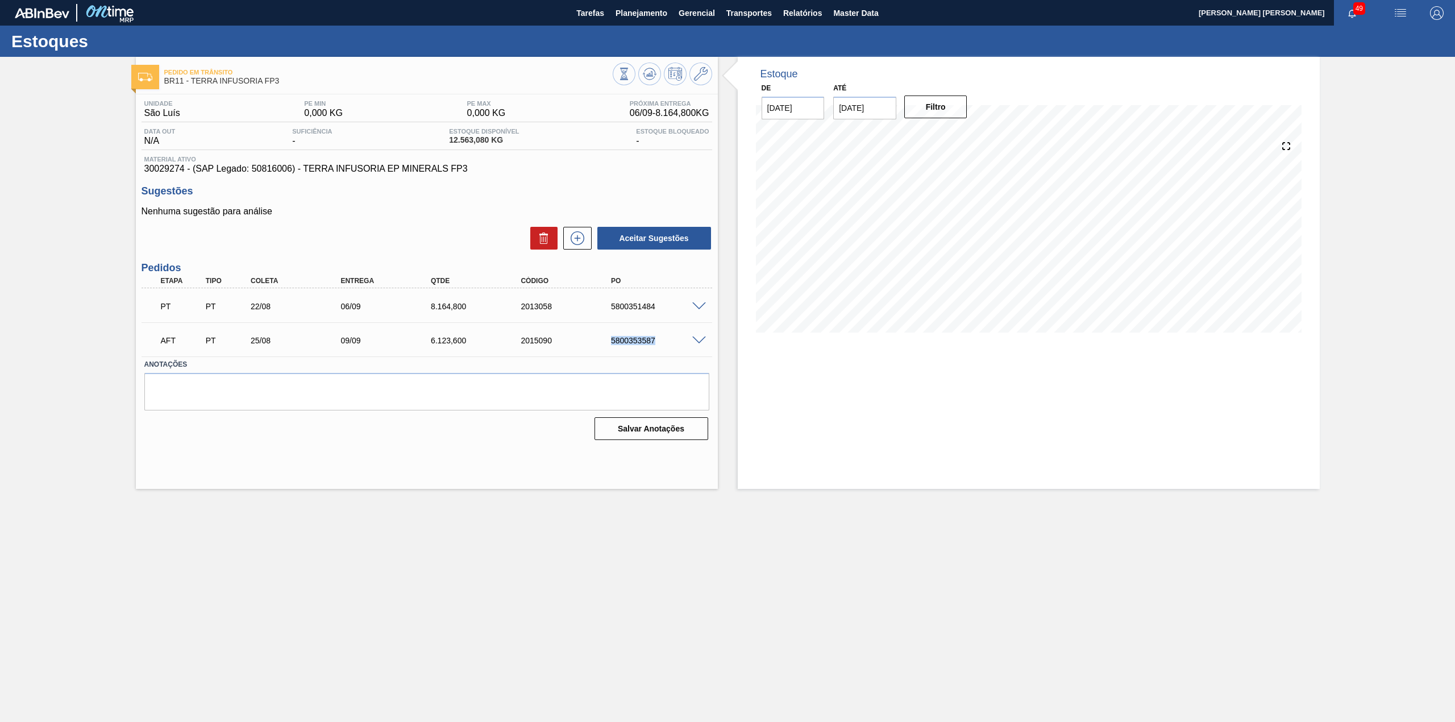
copy div "5800353587"
